Goal: Task Accomplishment & Management: Manage account settings

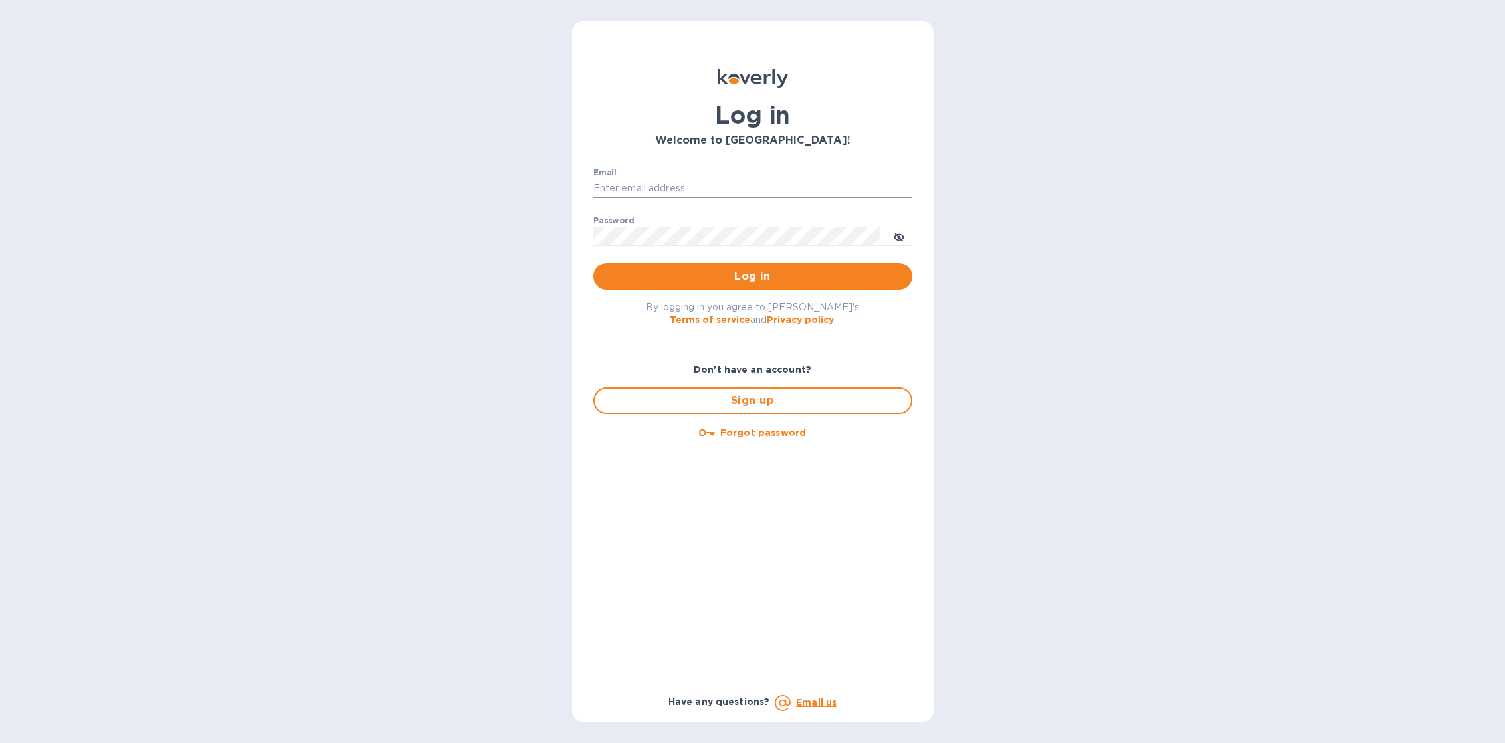
click at [764, 186] on input "Email" at bounding box center [752, 189] width 319 height 20
type input "sballen@koverly.com"
click at [793, 284] on span "Log in" at bounding box center [753, 276] width 298 height 16
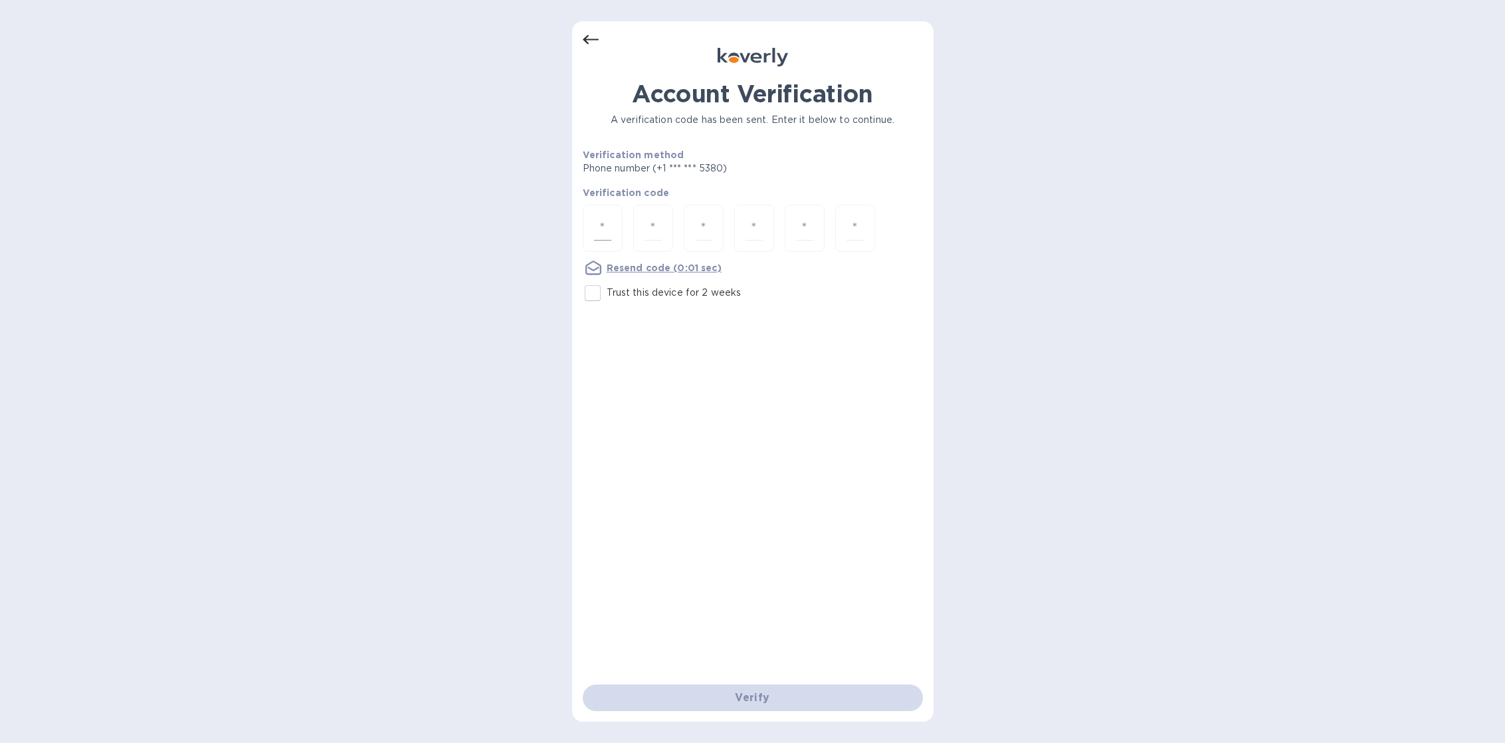
click at [604, 236] on input "number" at bounding box center [602, 228] width 17 height 25
type input "5"
type input "2"
type input "1"
type input "5"
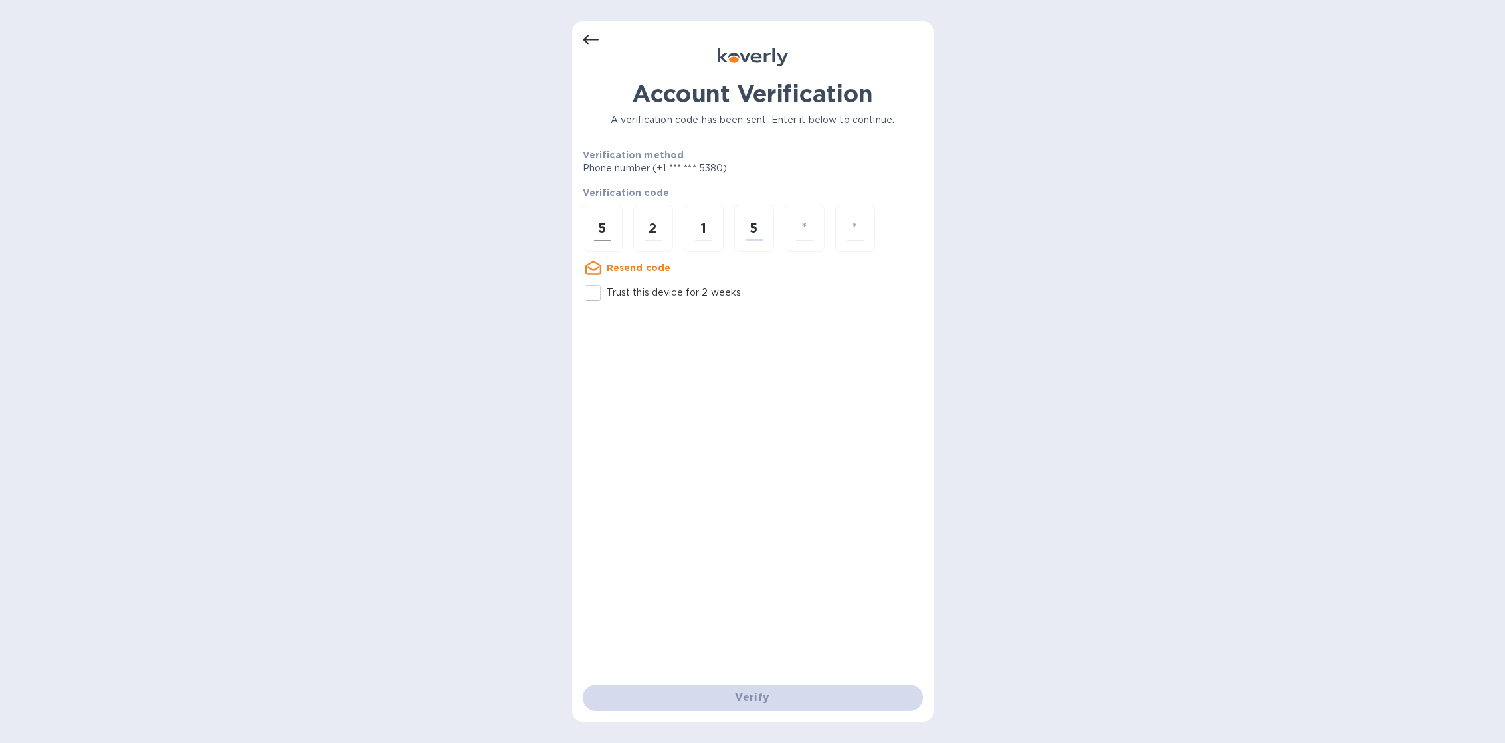
type input "4"
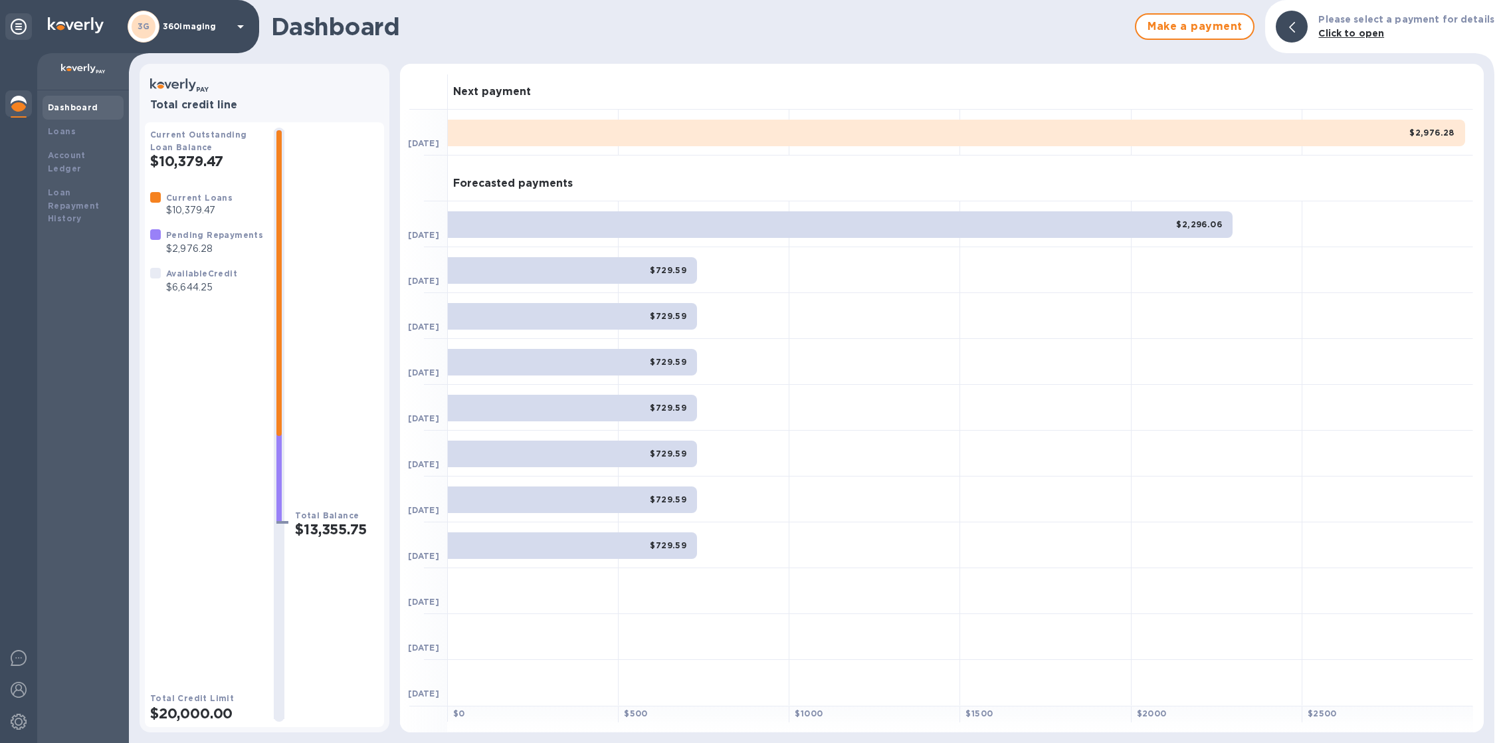
click at [191, 22] on p "360imaging" at bounding box center [196, 26] width 66 height 9
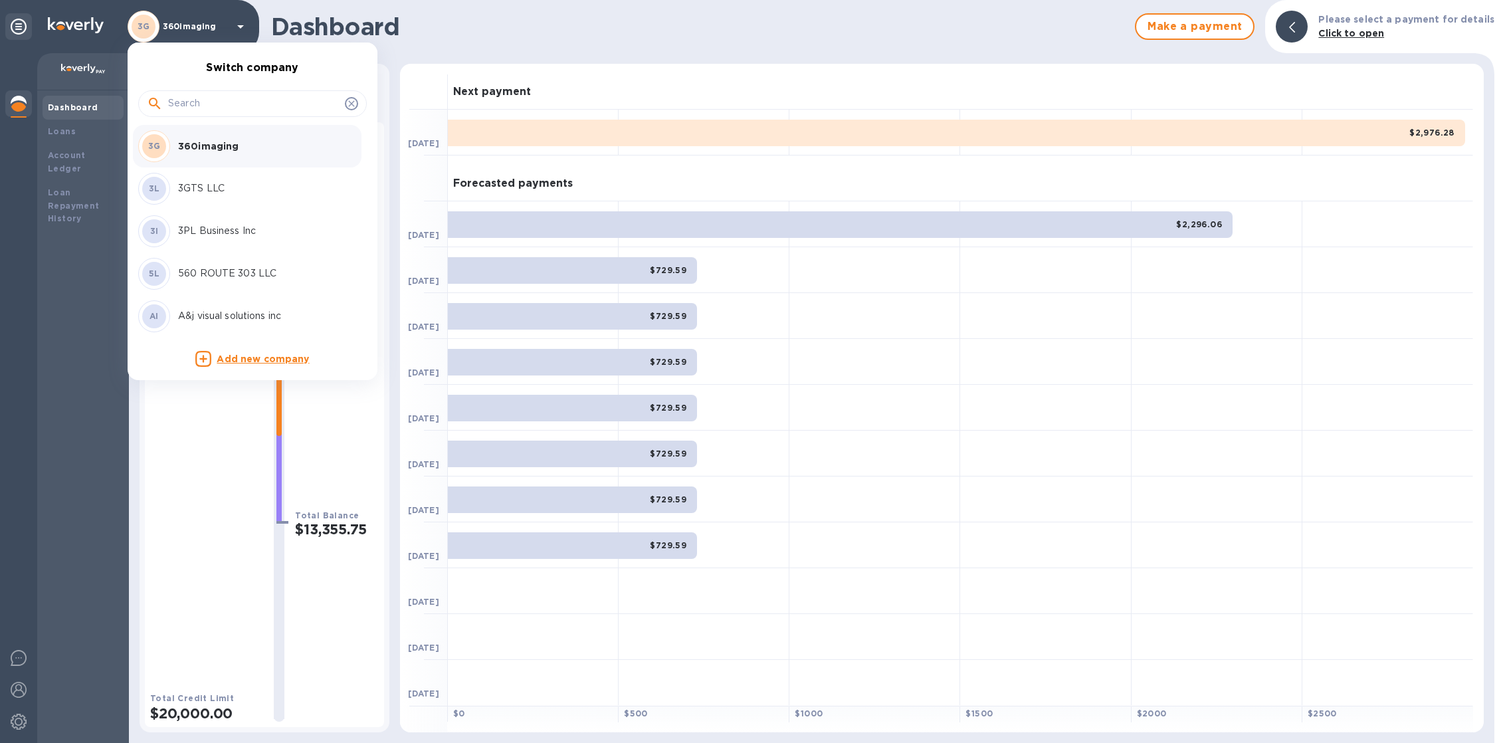
click at [191, 108] on input "text" at bounding box center [253, 104] width 171 height 20
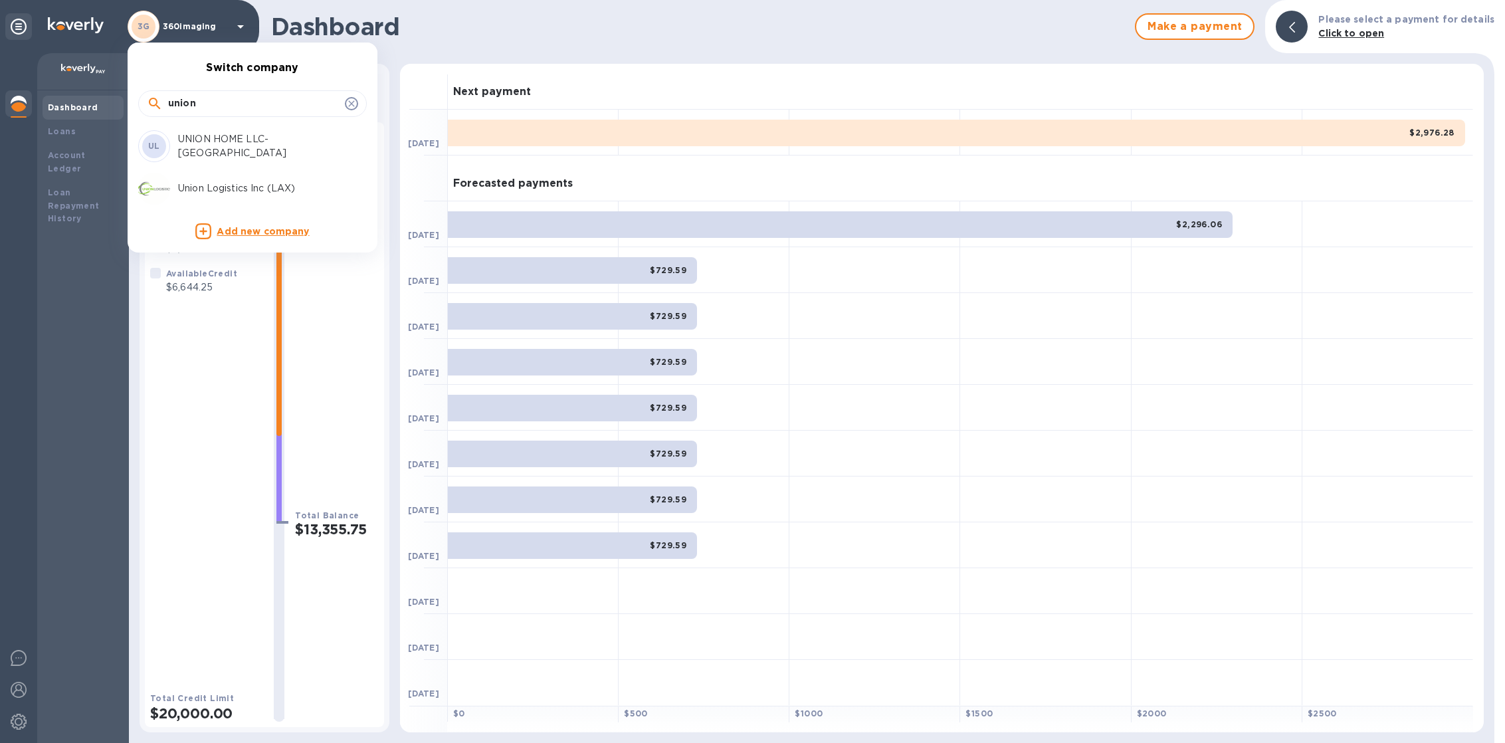
type input "union"
click at [209, 183] on p "Union Logistics Inc (LAX)" at bounding box center [261, 188] width 167 height 14
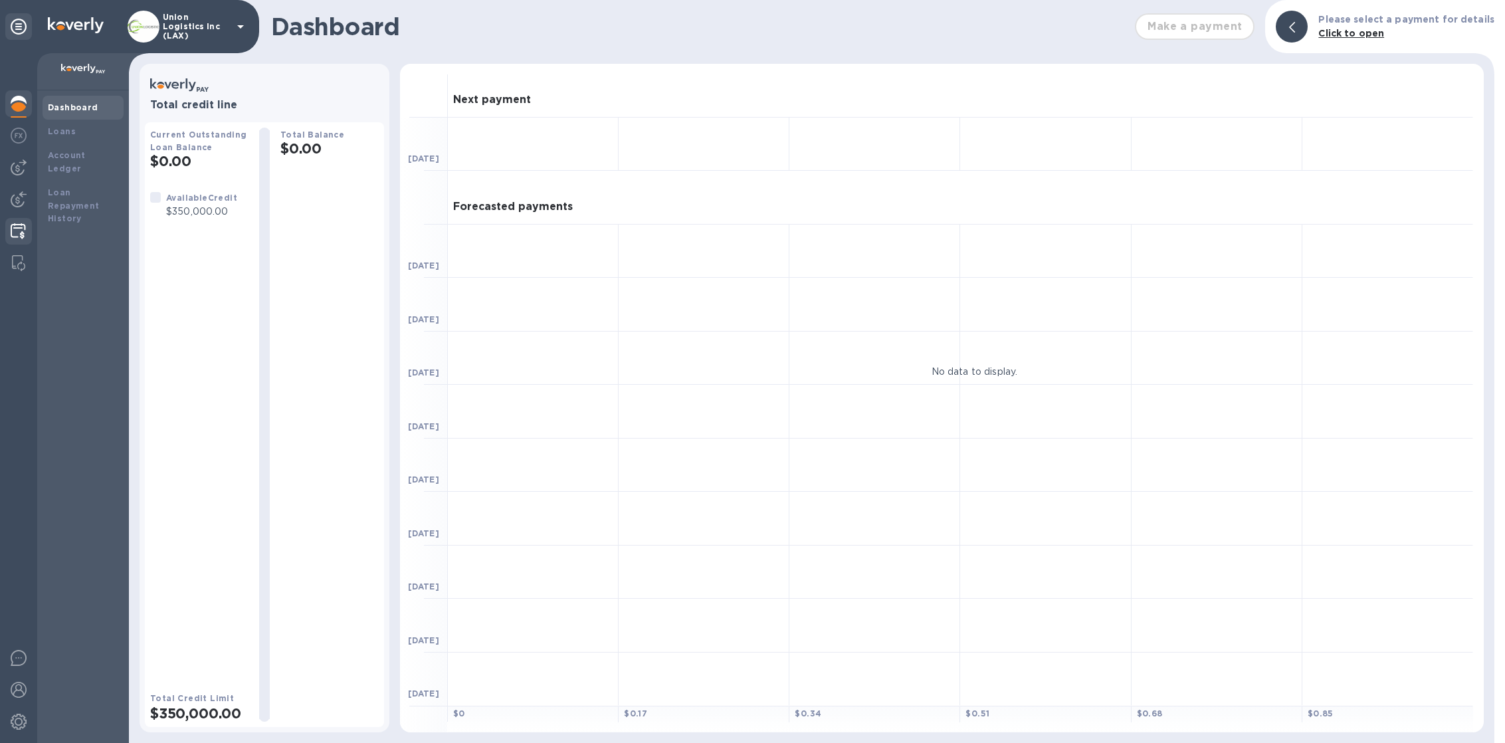
click at [20, 238] on img at bounding box center [18, 231] width 15 height 16
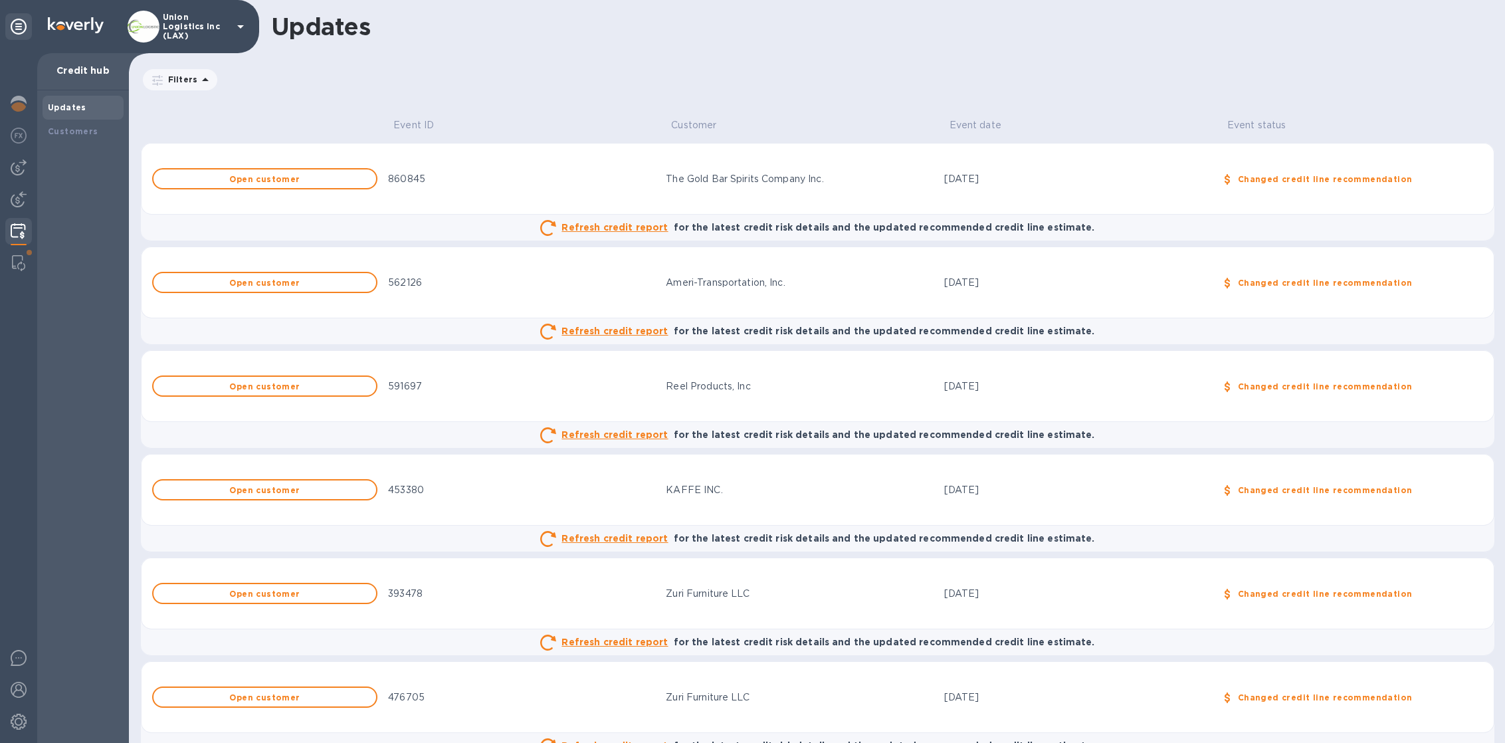
click at [153, 24] on img at bounding box center [144, 27] width 32 height 32
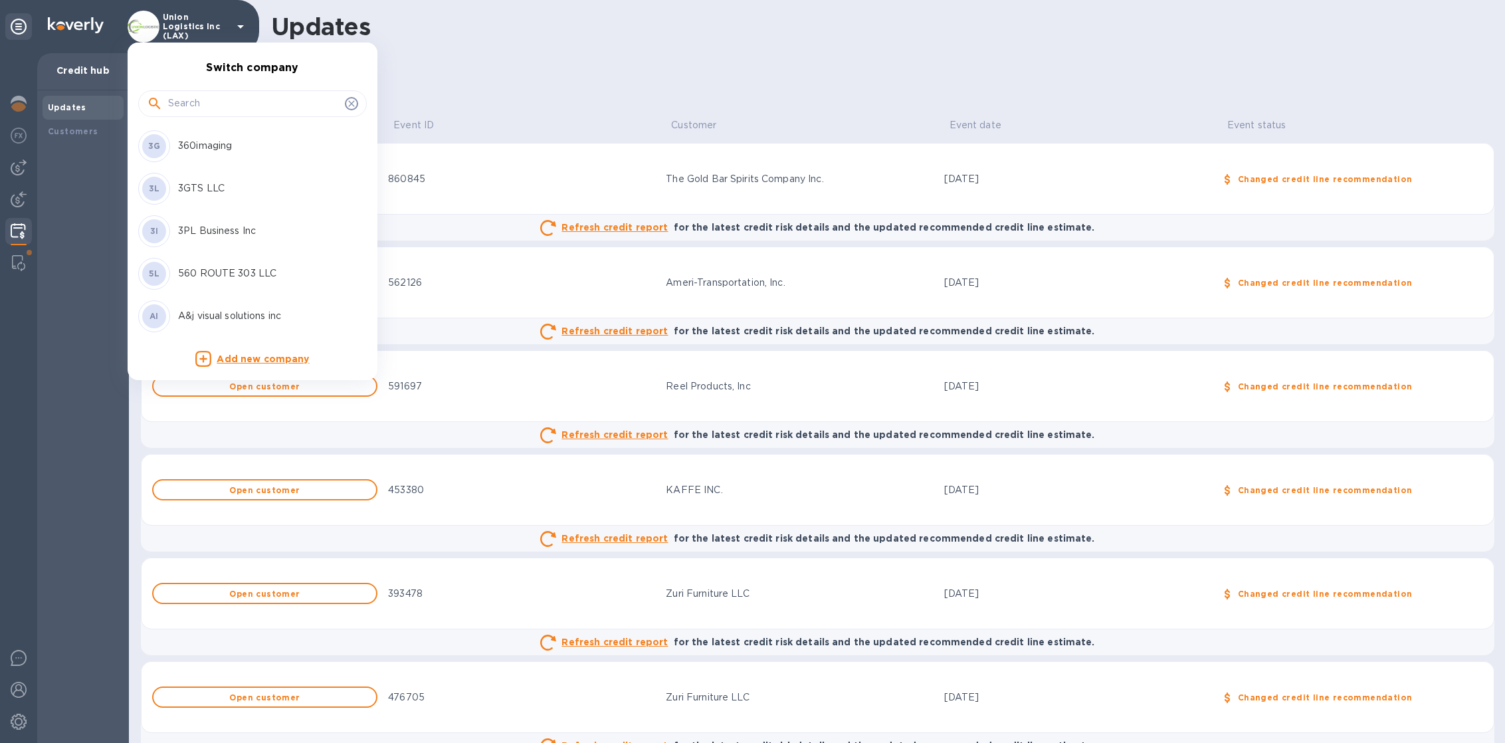
click at [189, 106] on input "text" at bounding box center [253, 104] width 171 height 20
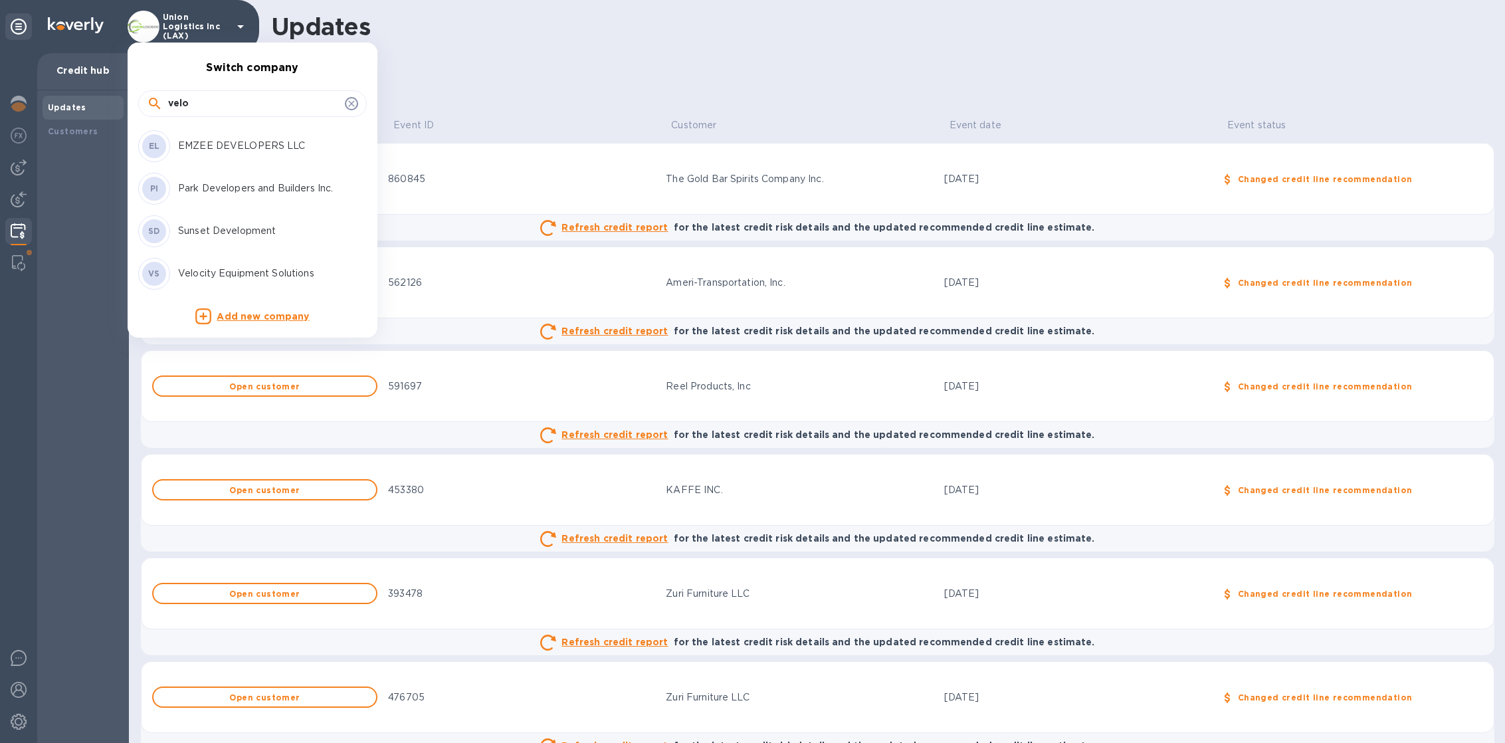
type input "velo"
click at [224, 271] on p "Velocity Equipment Solutions" at bounding box center [261, 273] width 167 height 14
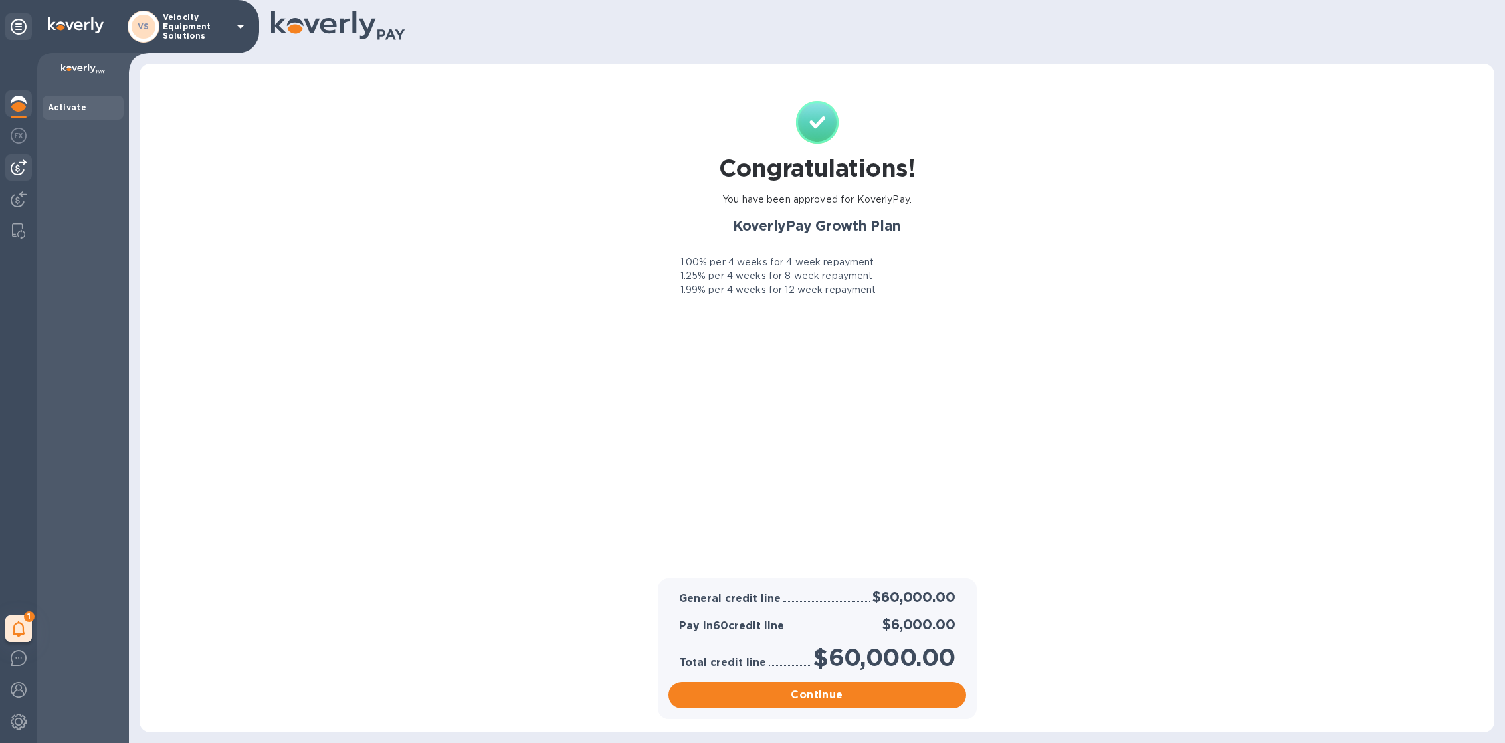
click at [15, 166] on img at bounding box center [19, 167] width 16 height 16
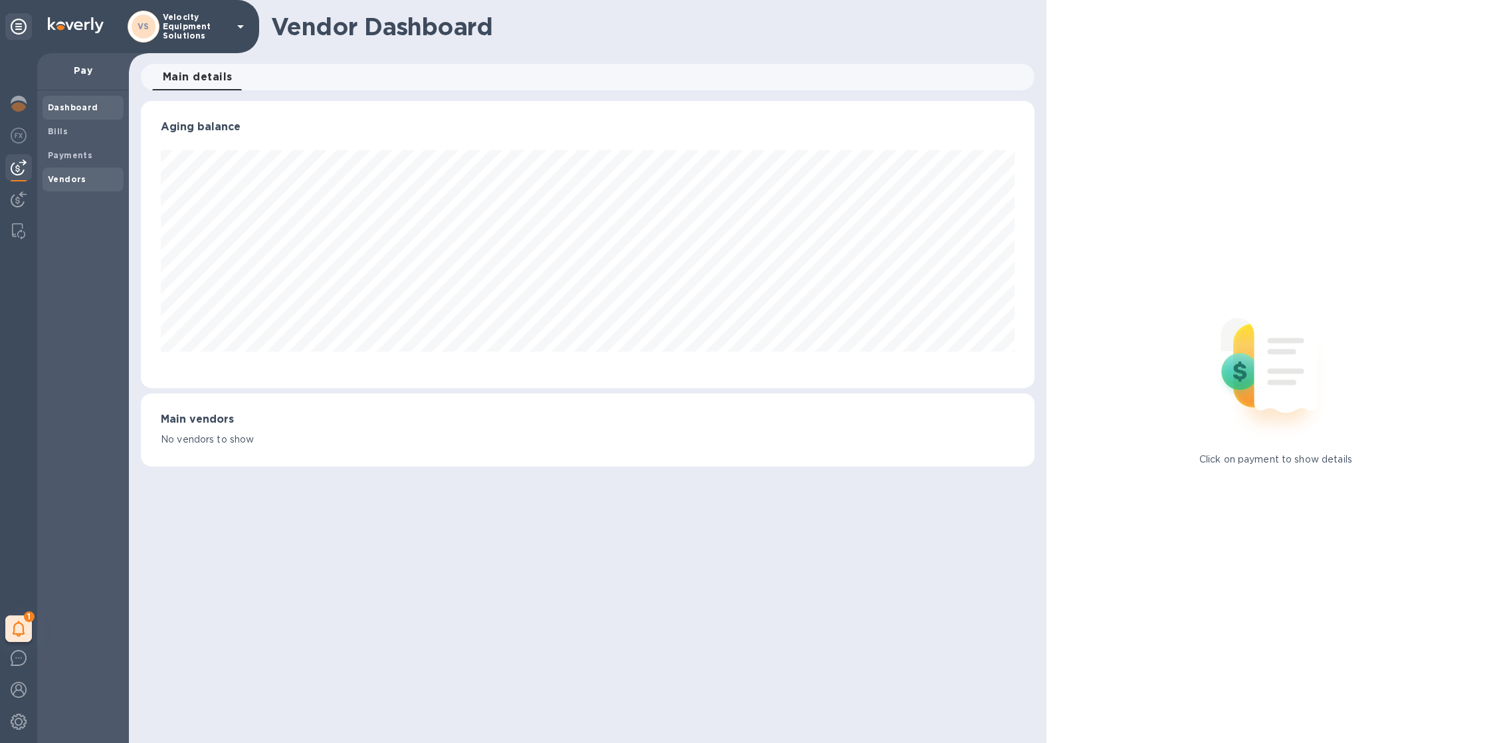
scroll to position [286, 894]
click at [45, 171] on div "Vendors" at bounding box center [83, 179] width 81 height 24
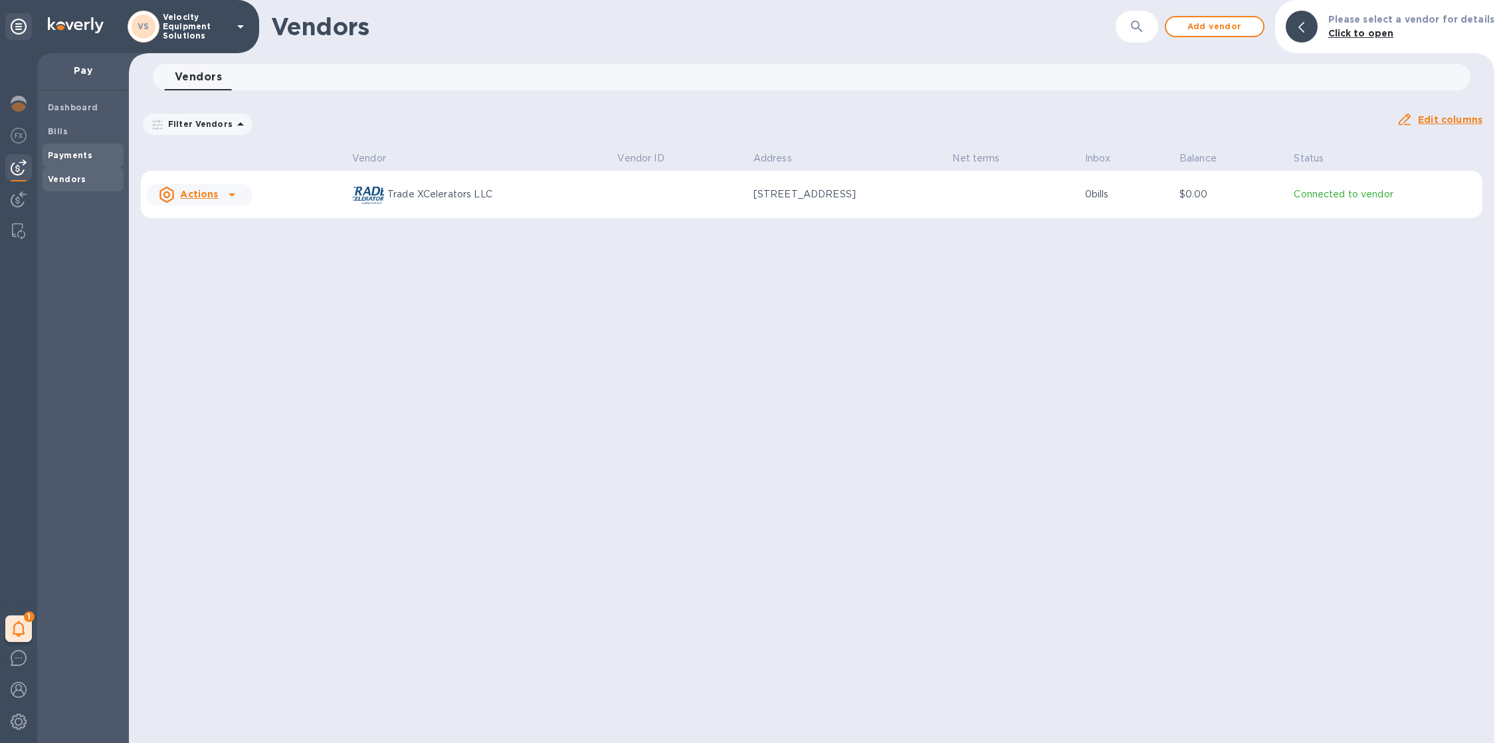
click at [63, 150] on b "Payments" at bounding box center [70, 155] width 45 height 10
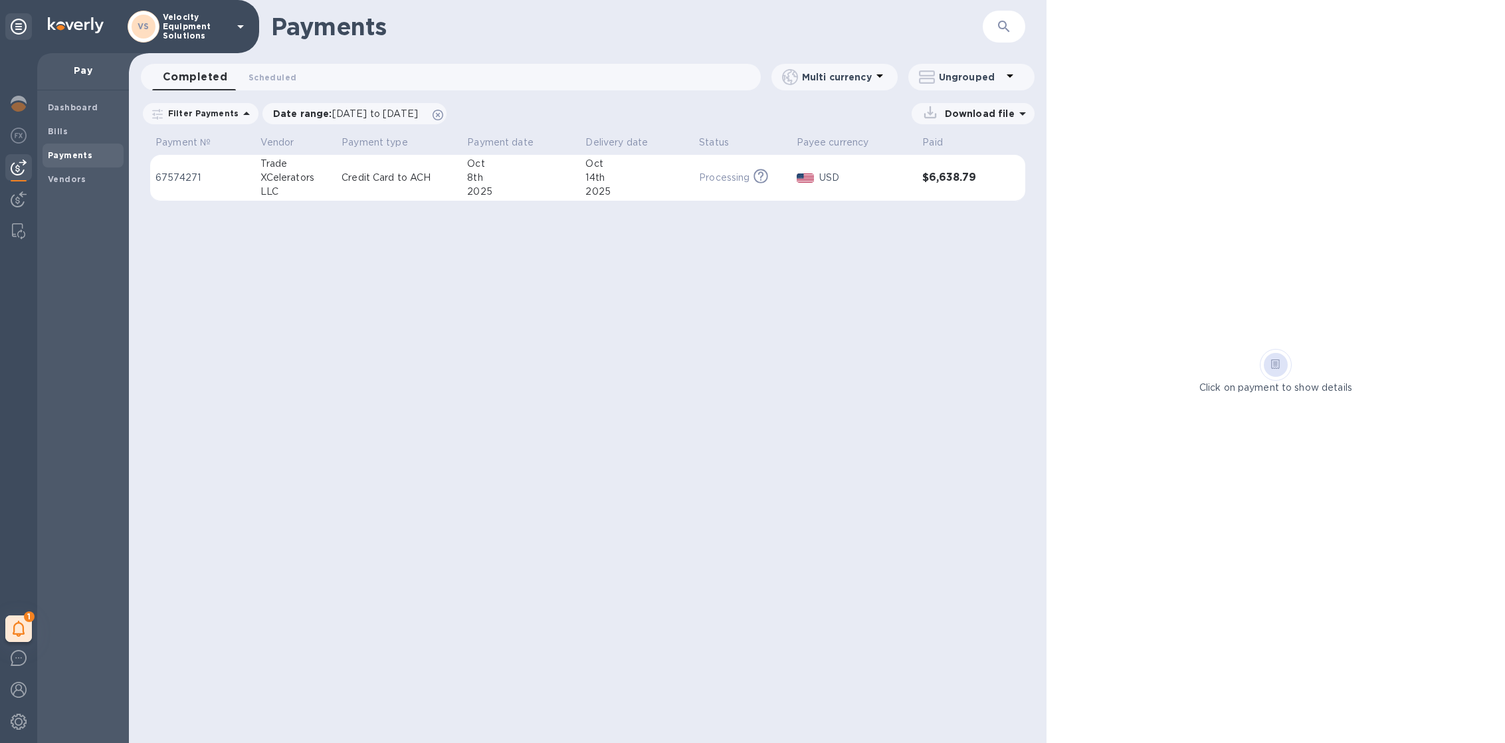
click at [839, 181] on p "USD" at bounding box center [865, 178] width 92 height 14
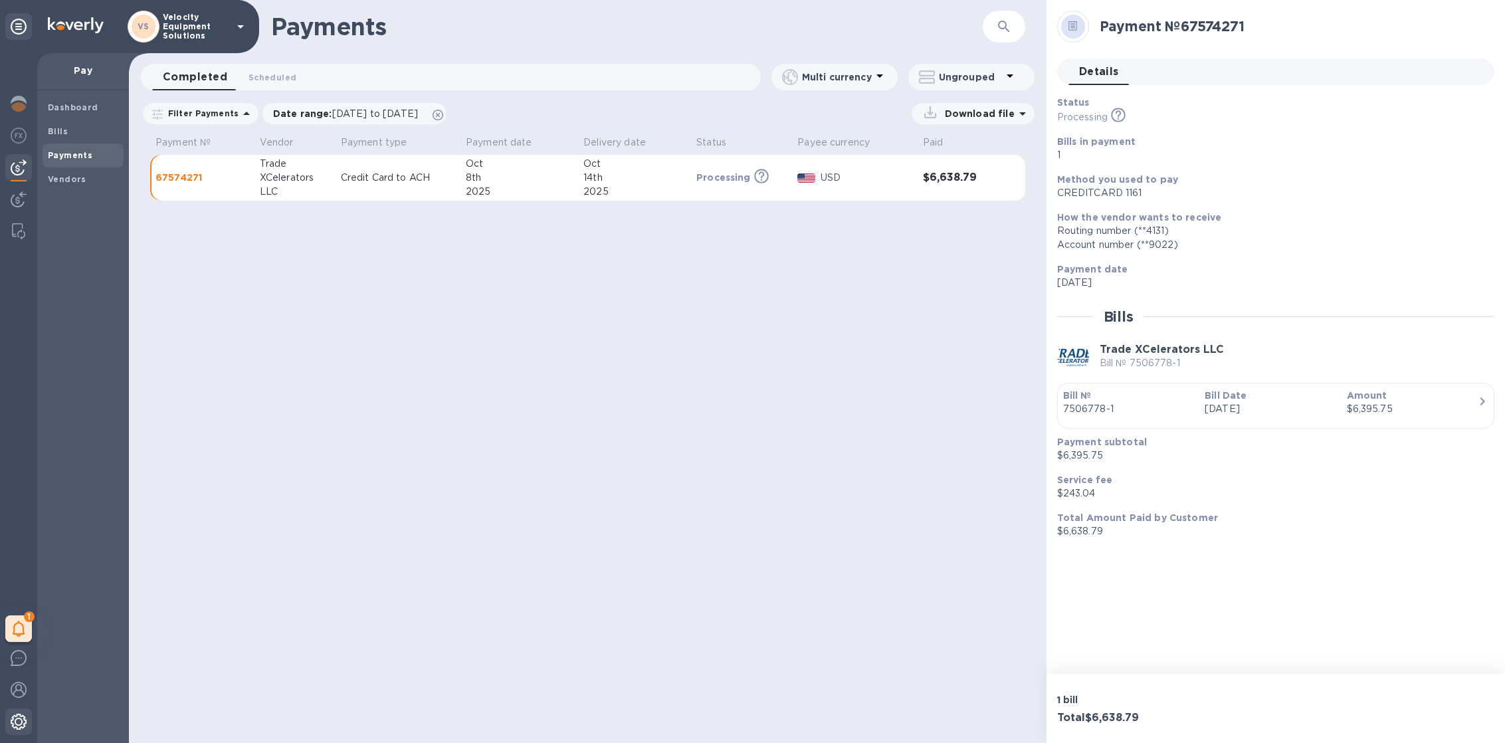
click at [13, 728] on img at bounding box center [19, 722] width 16 height 16
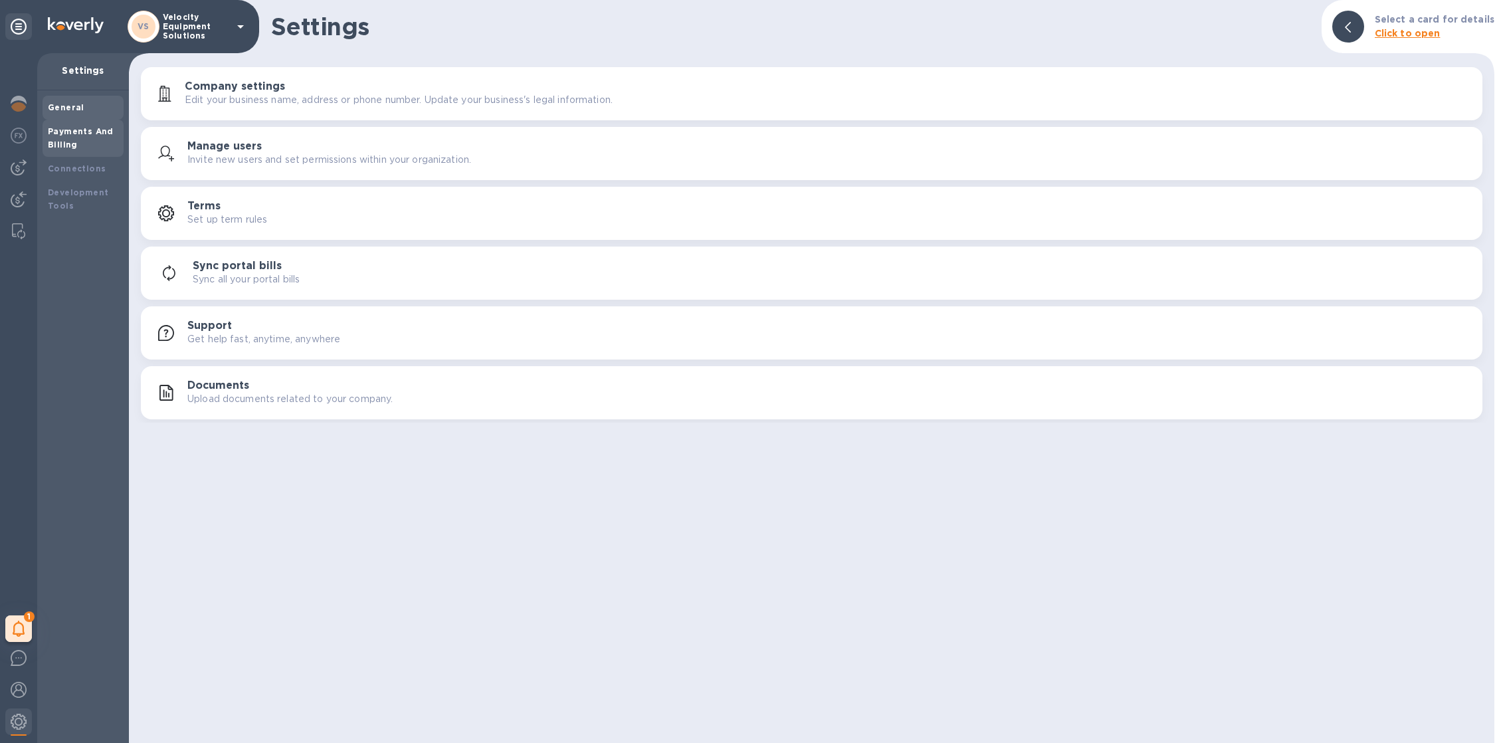
click at [48, 134] on b "Payments And Billing" at bounding box center [81, 137] width 66 height 23
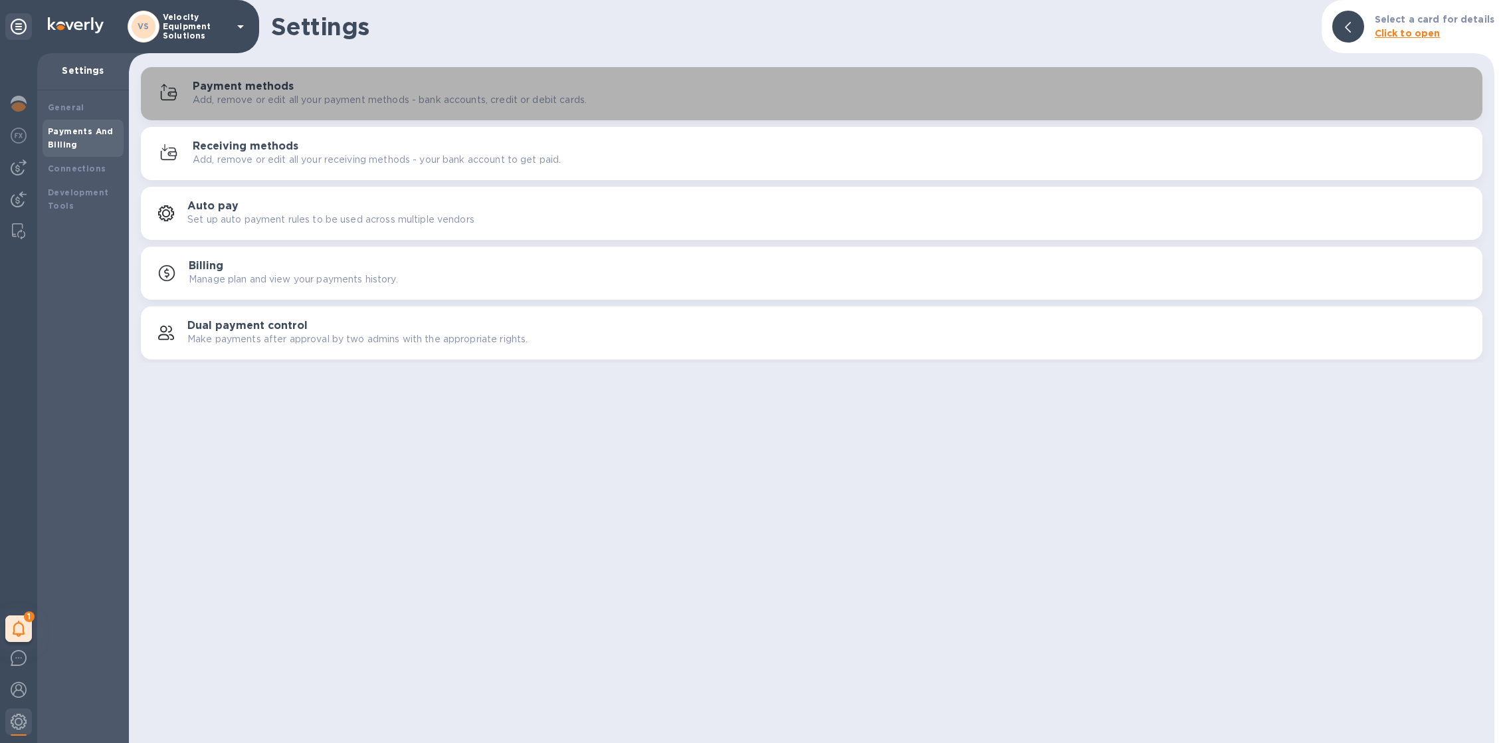
click at [302, 106] on p "Add, remove or edit all your payment methods - bank accounts, credit or debit c…" at bounding box center [390, 100] width 394 height 14
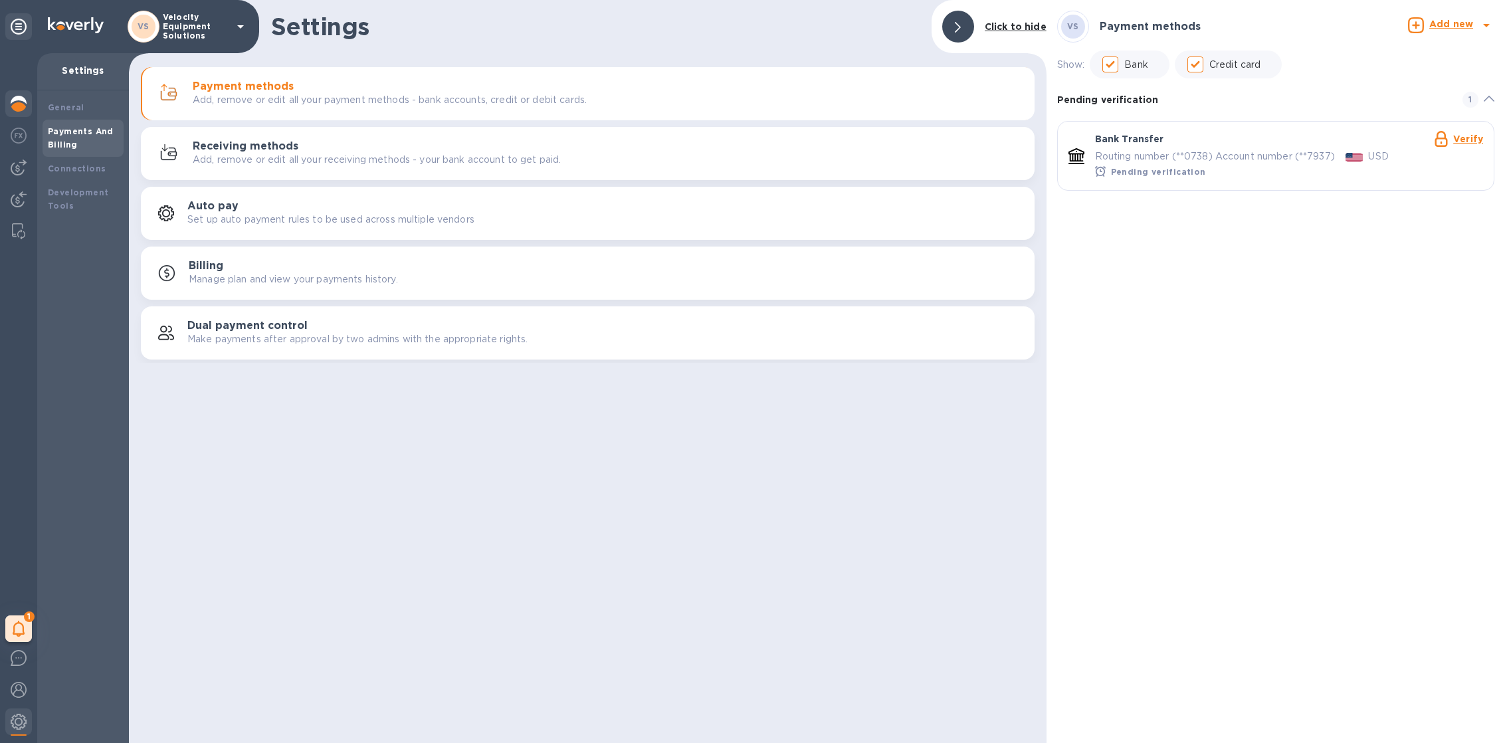
click at [9, 100] on div at bounding box center [18, 104] width 27 height 29
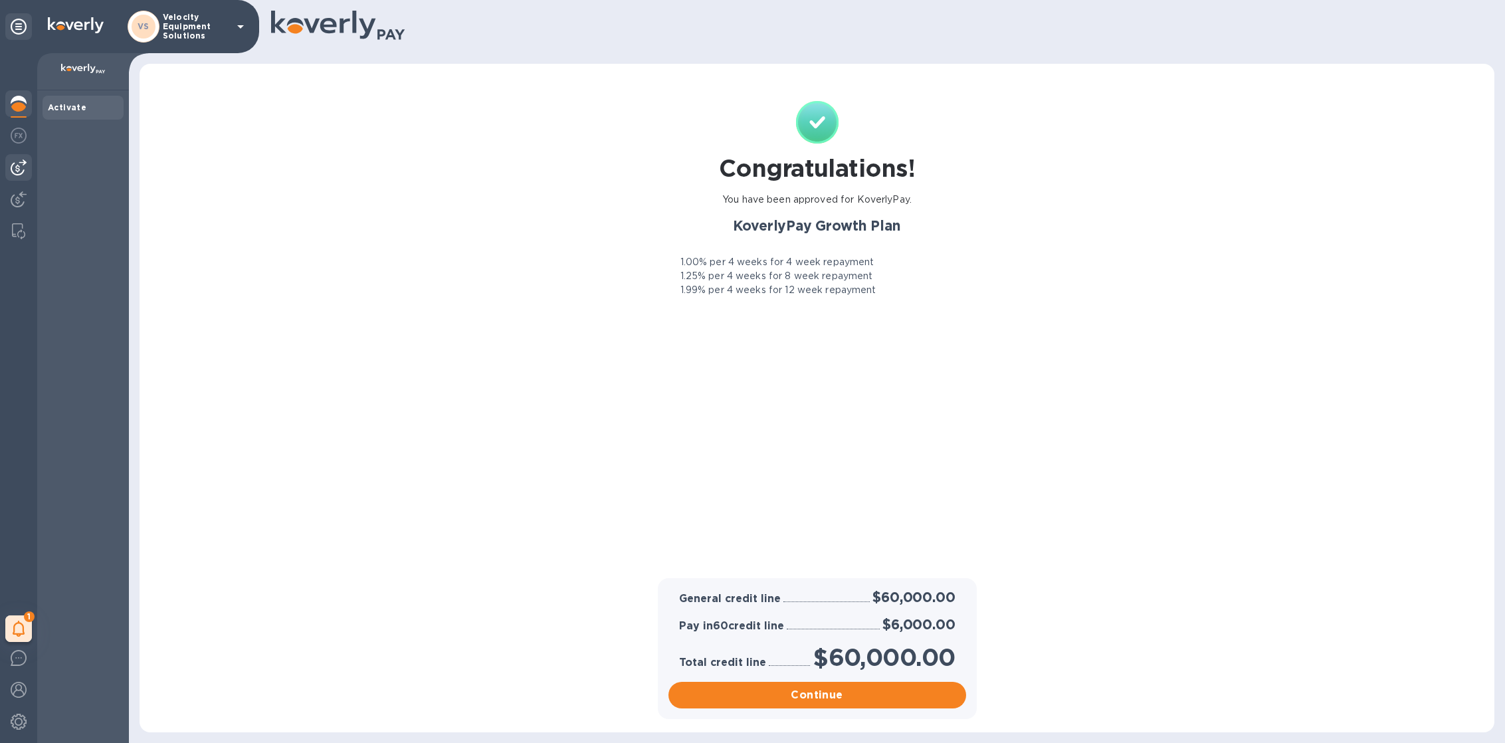
click at [25, 169] on img at bounding box center [19, 167] width 16 height 16
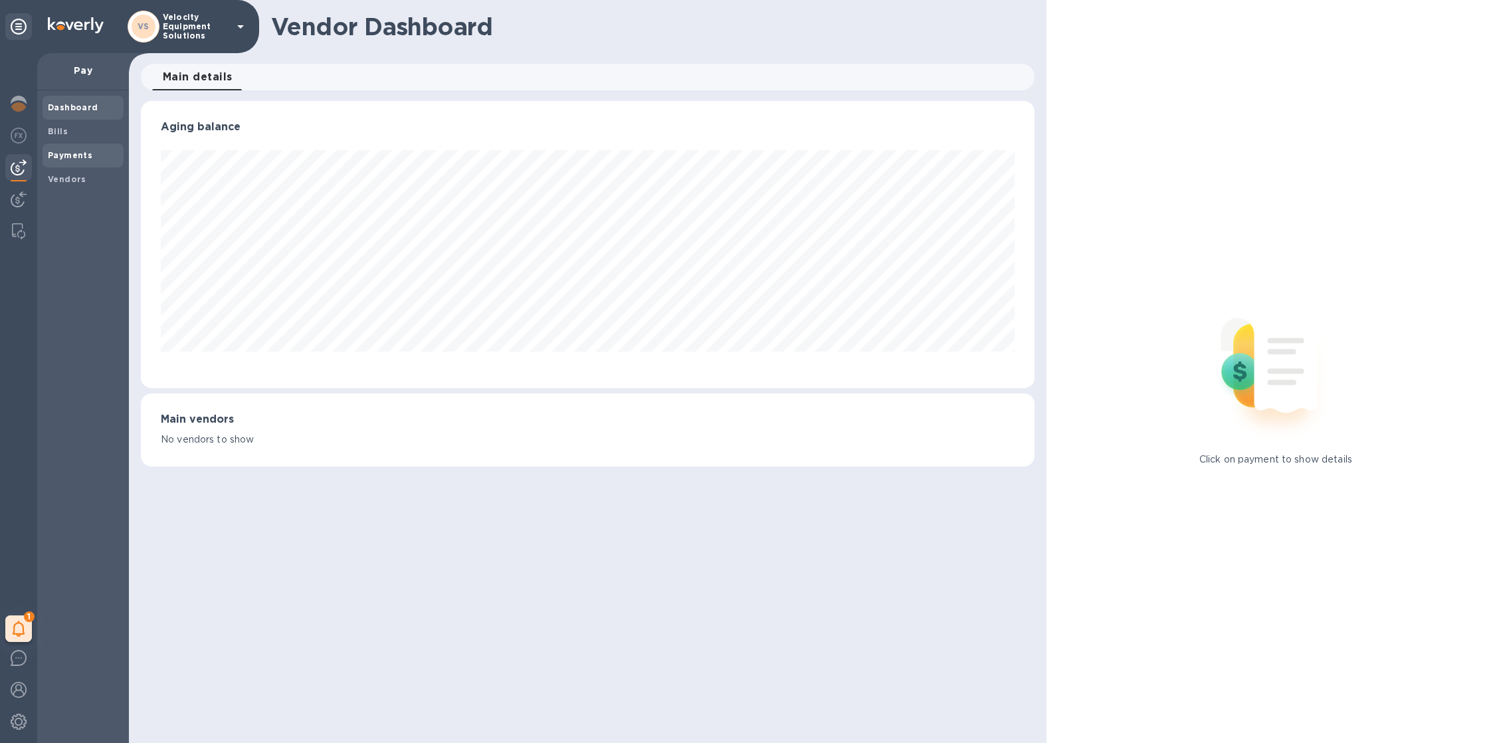
scroll to position [286, 894]
click at [63, 128] on b "Bills" at bounding box center [58, 131] width 20 height 10
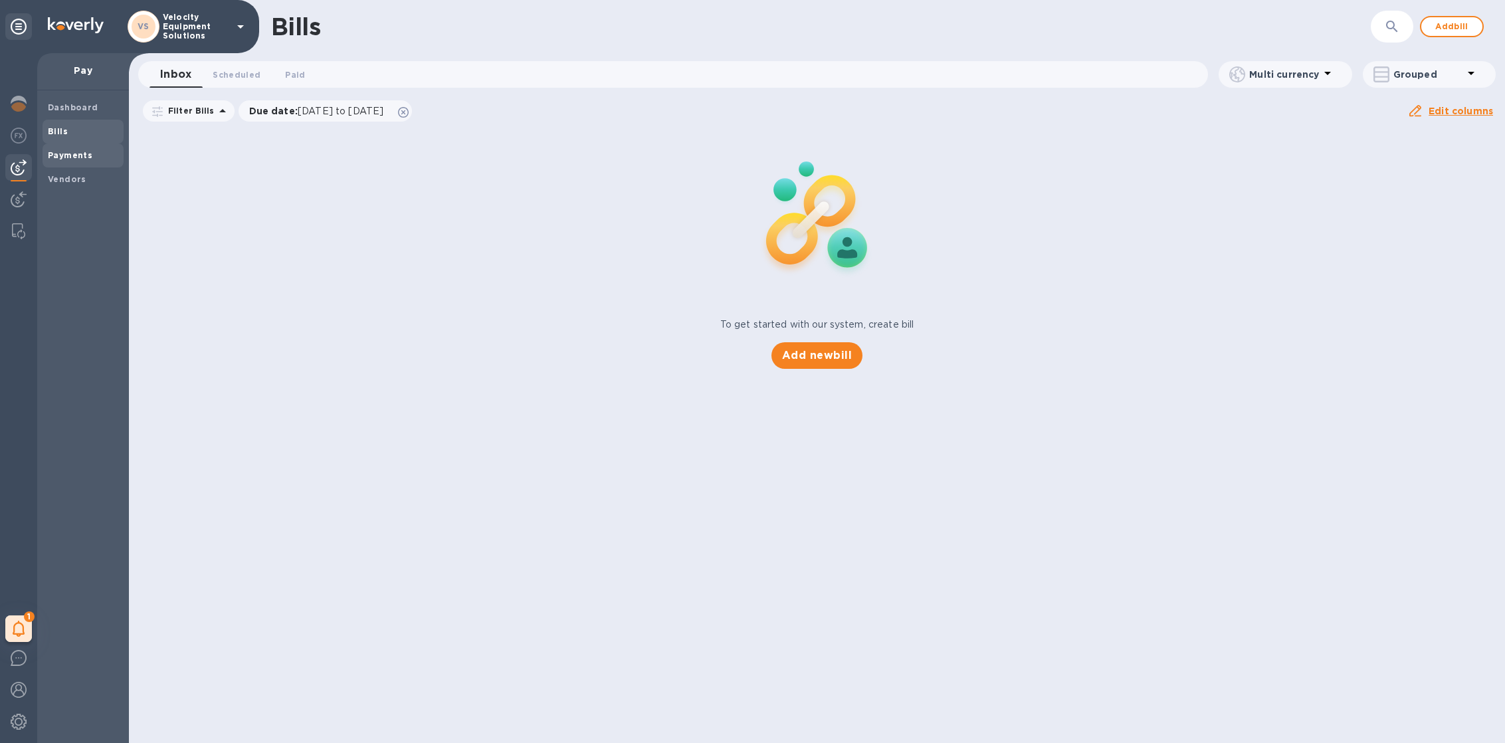
click at [71, 146] on div "Payments" at bounding box center [83, 156] width 81 height 24
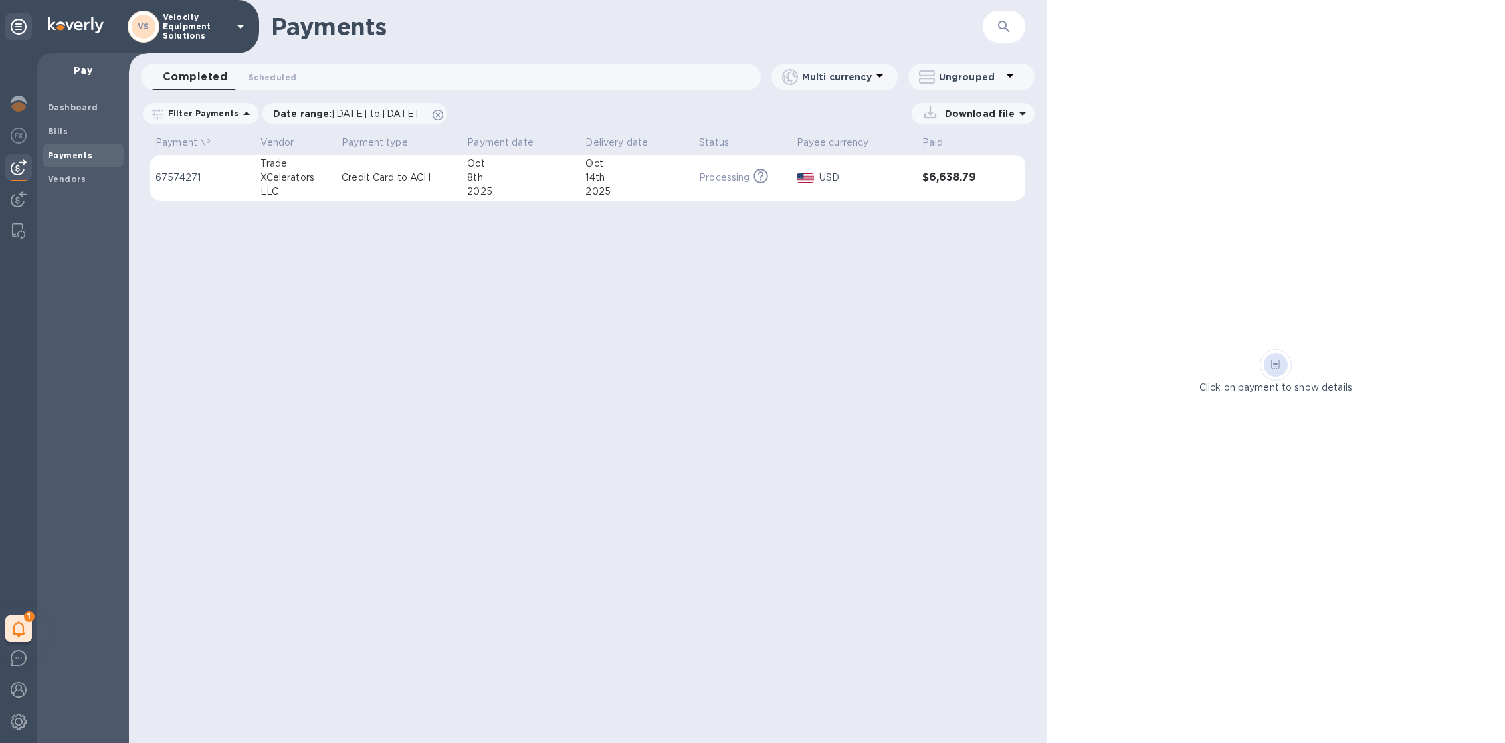
click at [799, 175] on div at bounding box center [805, 178] width 23 height 15
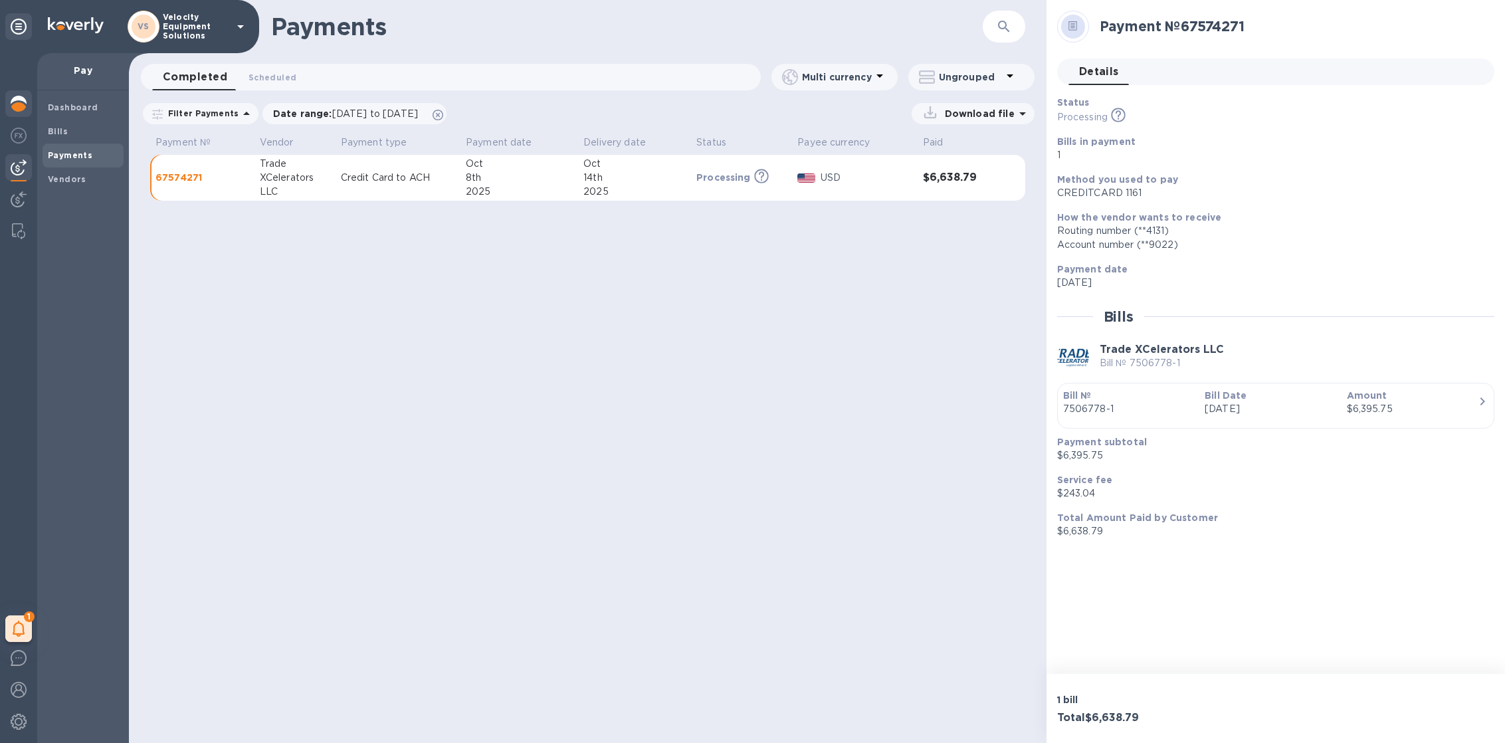
click at [27, 108] on div at bounding box center [18, 104] width 27 height 29
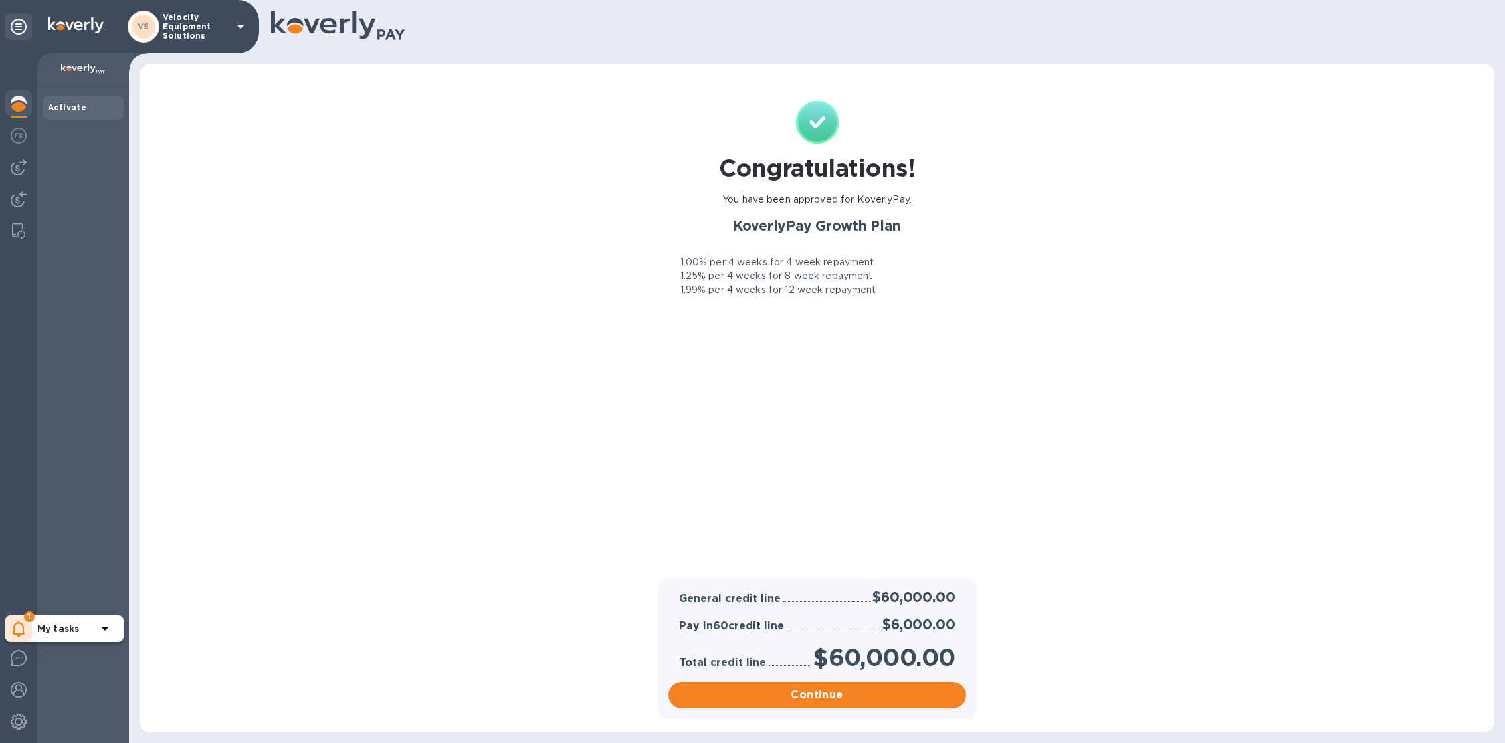
click at [21, 625] on icon at bounding box center [19, 629] width 13 height 16
click at [49, 587] on p "Routing number (**0738) Account number (**7937)" at bounding box center [111, 583] width 149 height 28
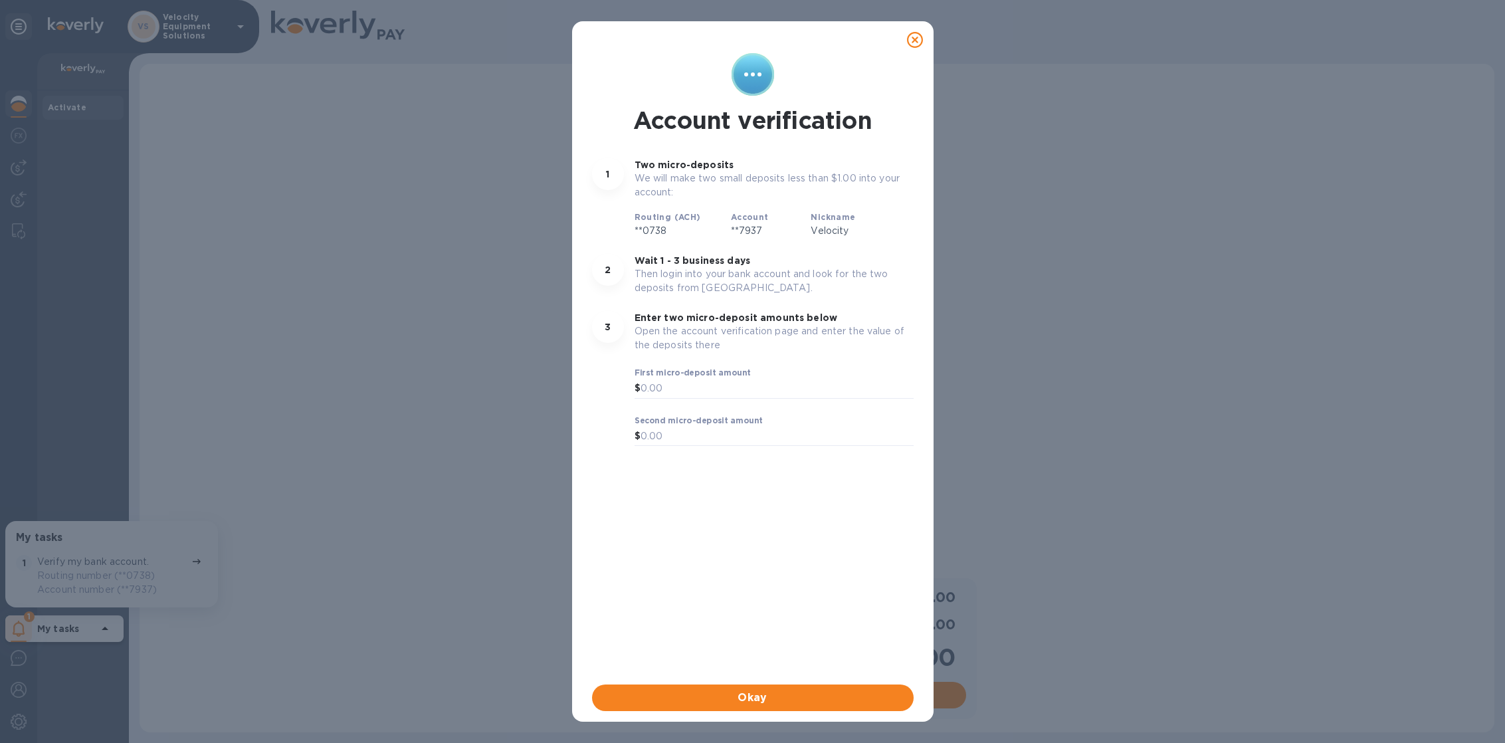
click at [920, 35] on icon at bounding box center [915, 40] width 16 height 16
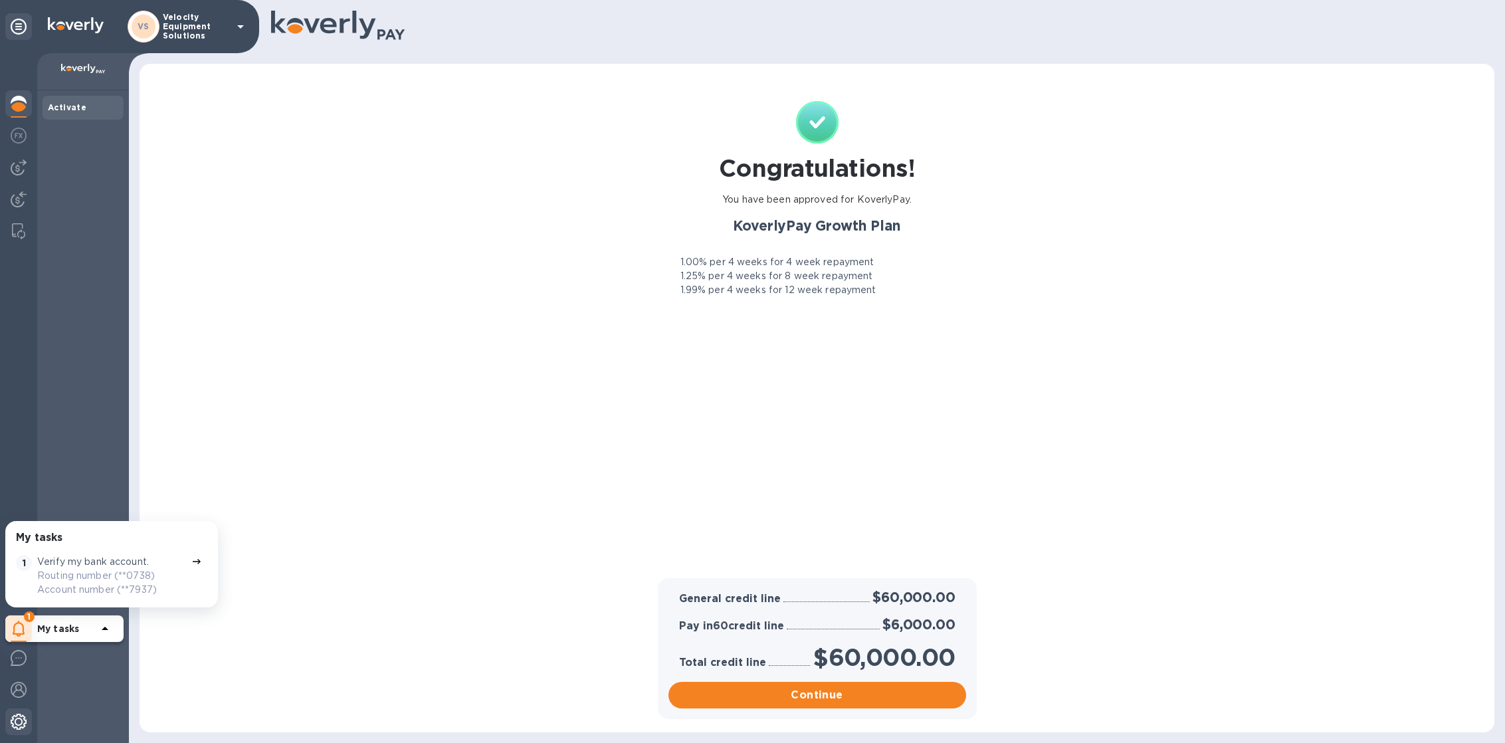
click at [17, 732] on div at bounding box center [18, 722] width 27 height 29
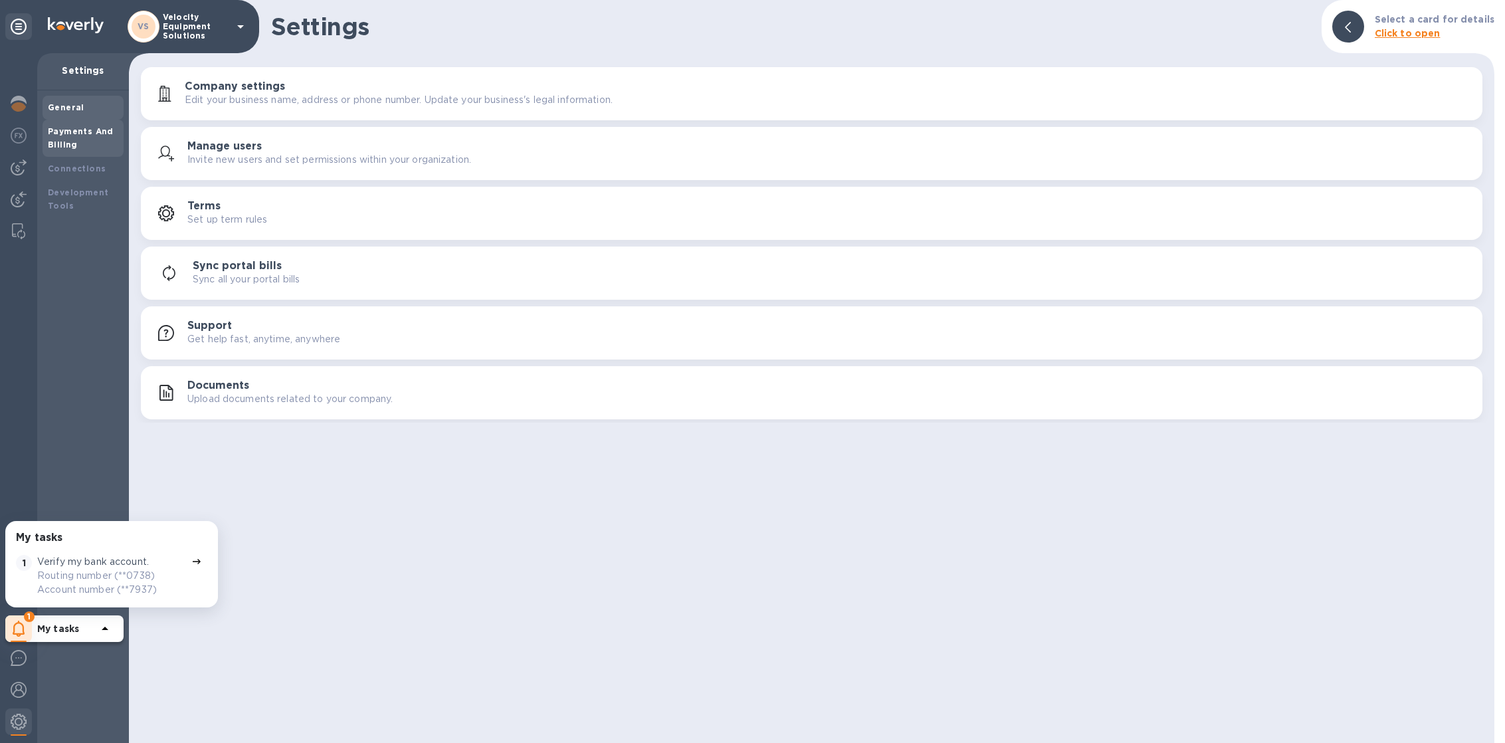
click at [52, 149] on div "Payments And Billing" at bounding box center [83, 138] width 70 height 27
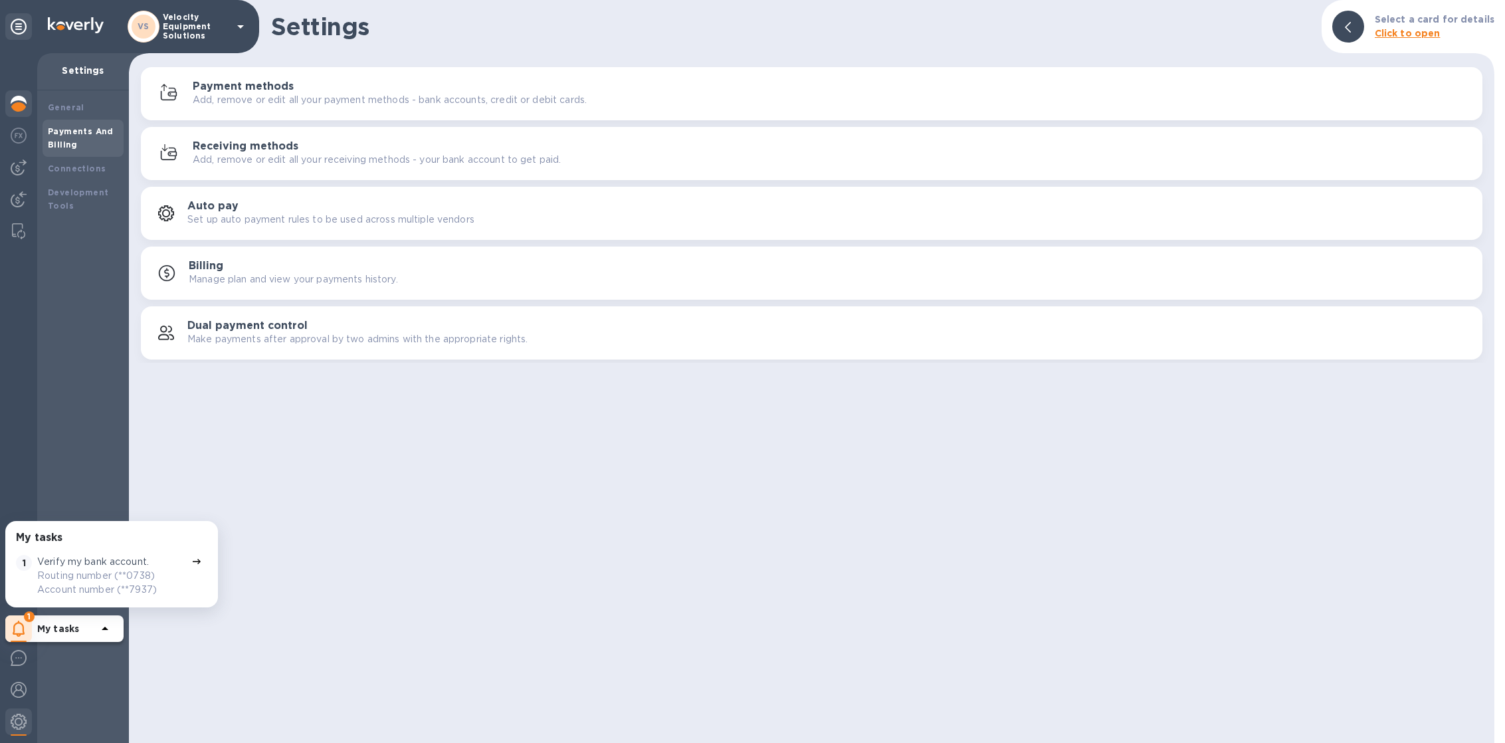
click at [31, 103] on div at bounding box center [18, 104] width 27 height 29
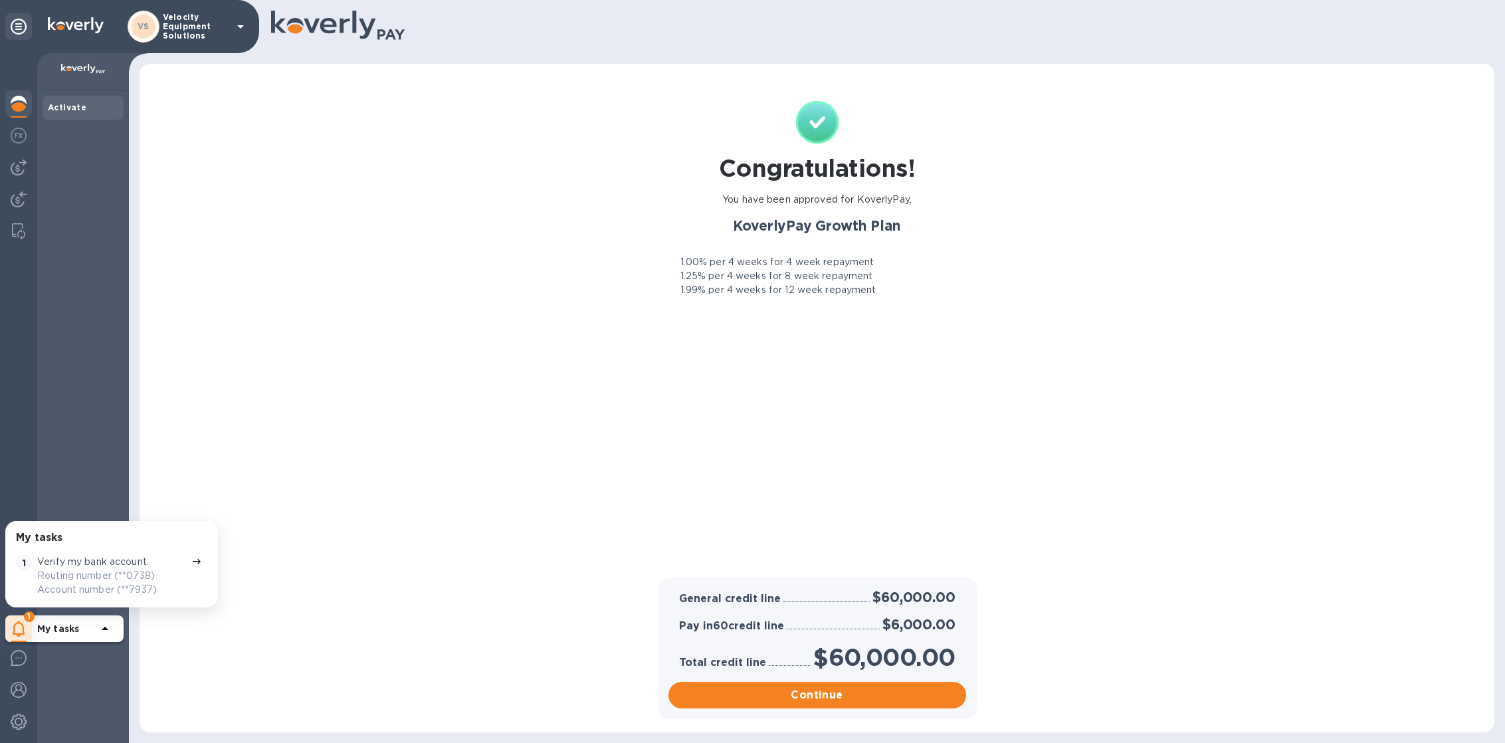
click at [182, 21] on p "Velocity Equipment Solutions" at bounding box center [196, 27] width 66 height 28
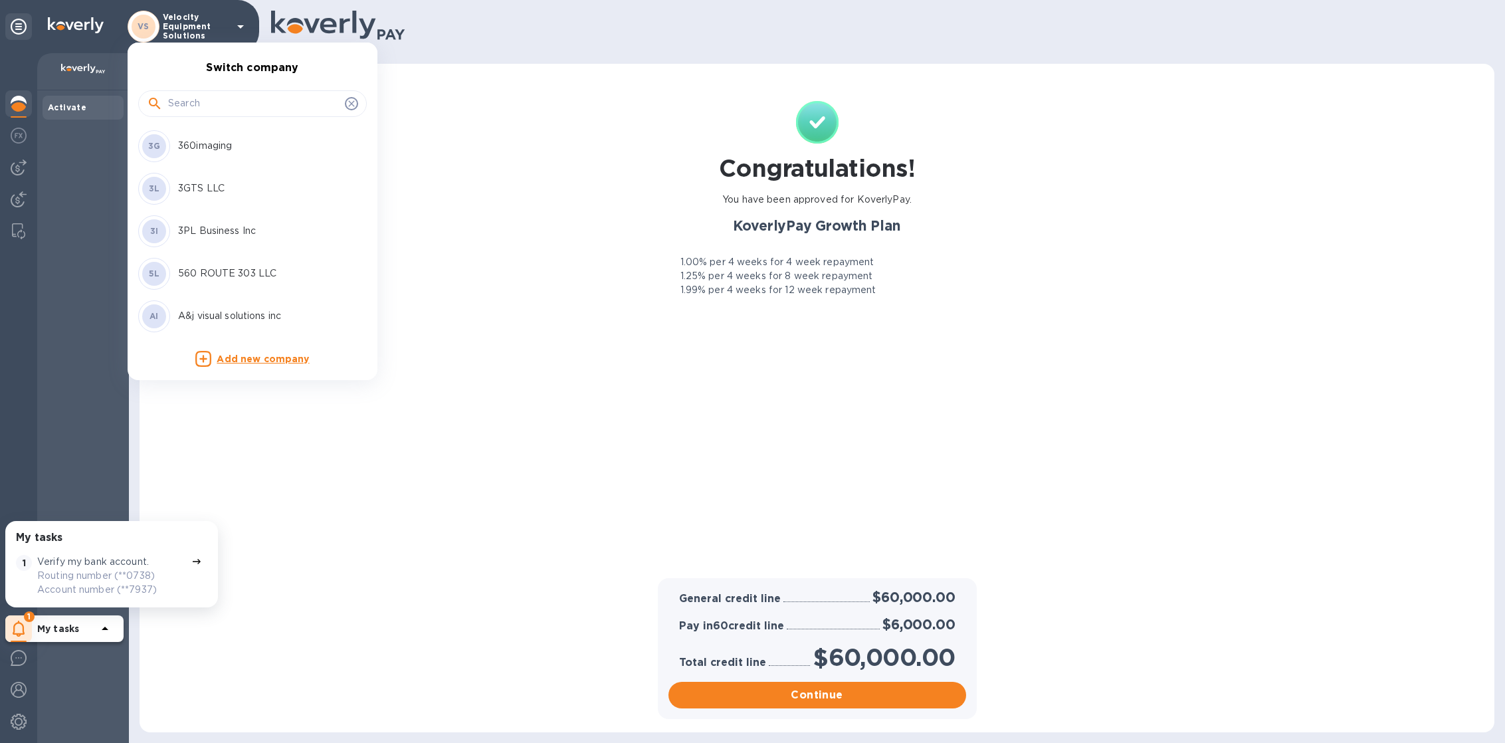
click at [185, 98] on input "text" at bounding box center [253, 104] width 171 height 20
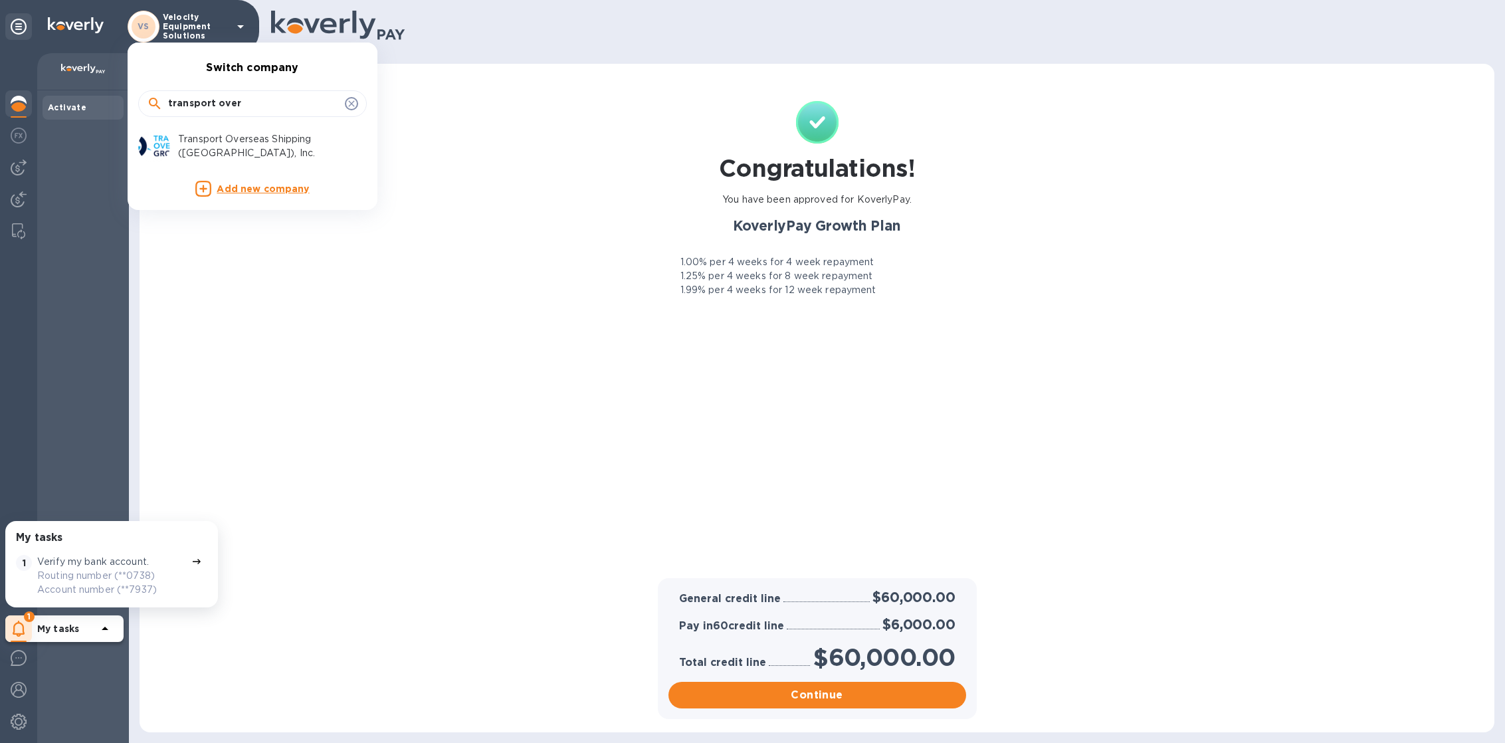
type input "transport over"
click at [211, 138] on p "Transport Overseas Shipping ([GEOGRAPHIC_DATA]), Inc." at bounding box center [261, 146] width 167 height 28
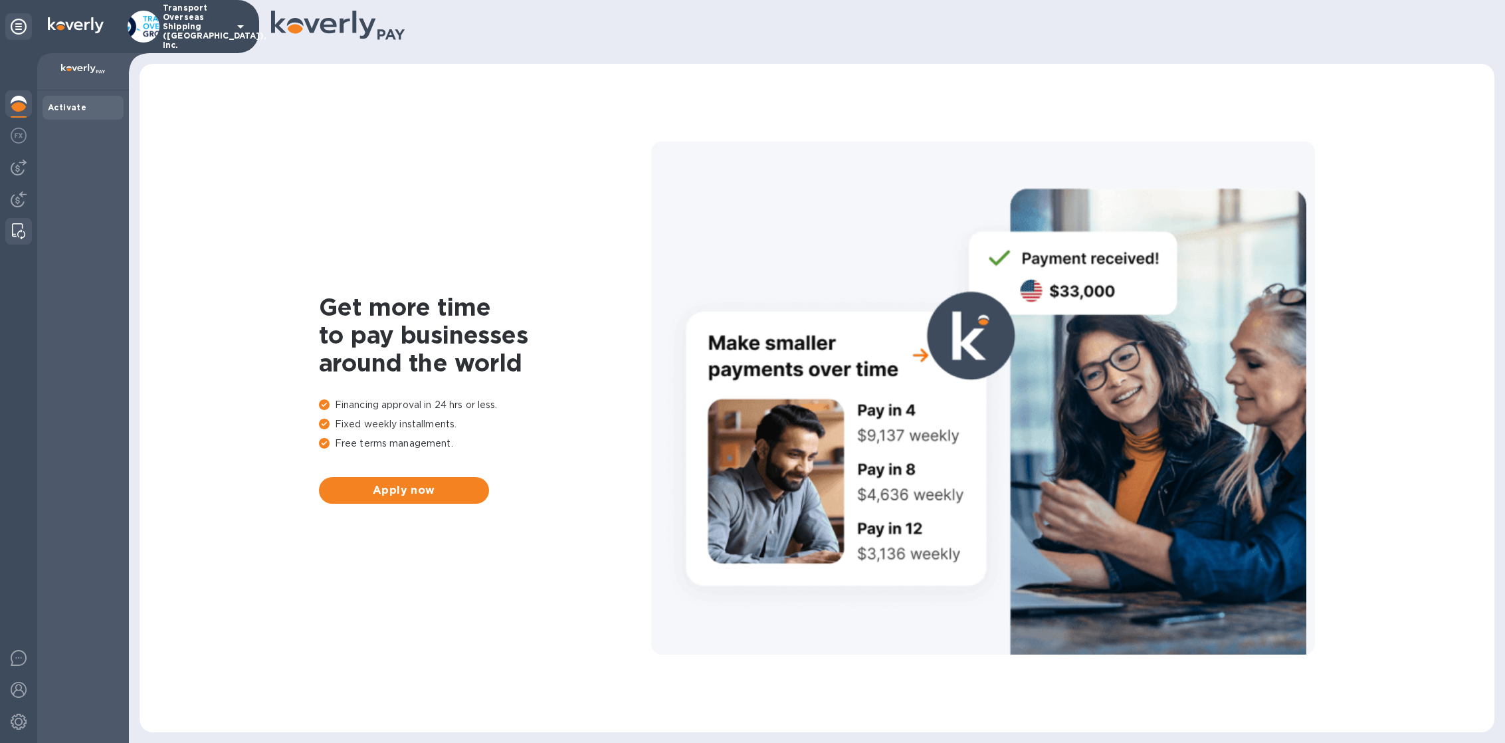
click at [17, 224] on img at bounding box center [18, 231] width 13 height 16
